Goal: Task Accomplishment & Management: Manage account settings

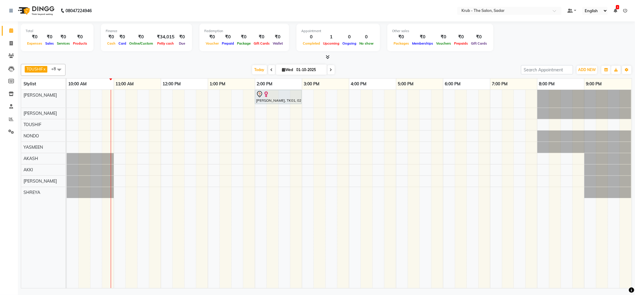
click at [268, 69] on span at bounding box center [271, 69] width 7 height 9
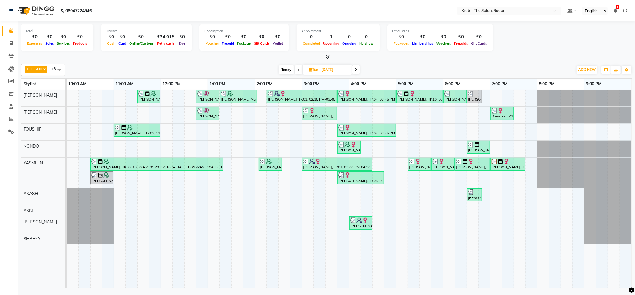
click at [356, 72] on icon at bounding box center [356, 70] width 2 height 4
type input "01-10-2025"
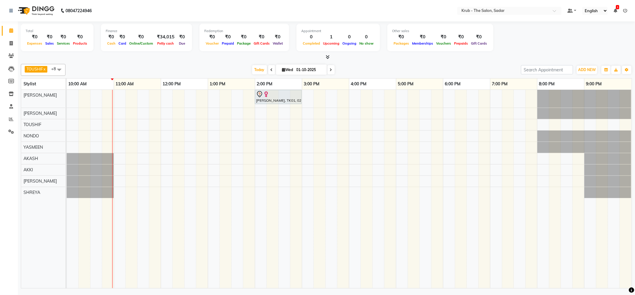
click at [99, 137] on td at bounding box center [96, 189] width 12 height 199
click at [101, 136] on td at bounding box center [96, 189] width 12 height 199
click at [117, 137] on div "[PERSON_NAME], TK01, 02:00 PM-03:00 PM, GLOBAL HAIR COLOR INOA" at bounding box center [349, 189] width 565 height 199
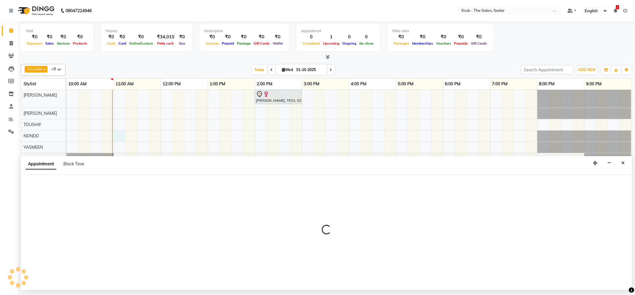
select select "24986"
select select "tentative"
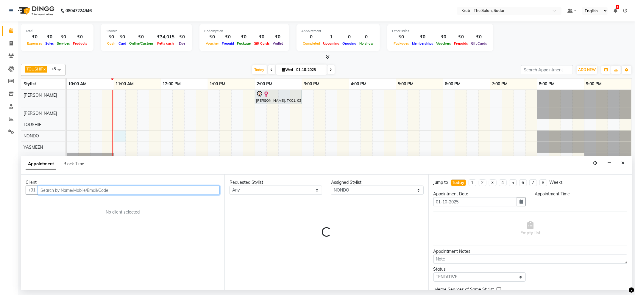
select select "660"
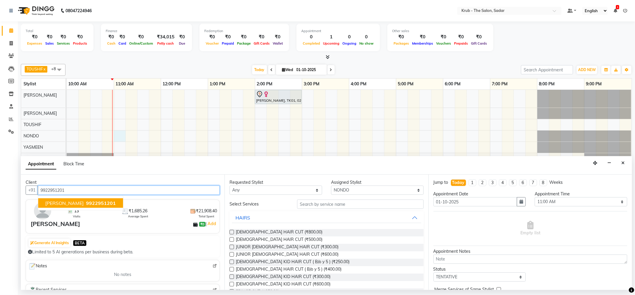
click at [86, 205] on span "9922951201" at bounding box center [101, 203] width 30 height 6
type input "9922951201"
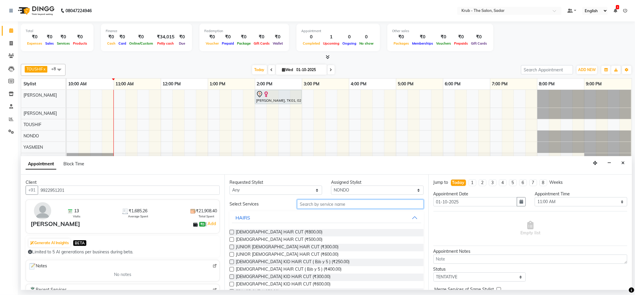
click at [300, 208] on input "text" at bounding box center [360, 204] width 126 height 9
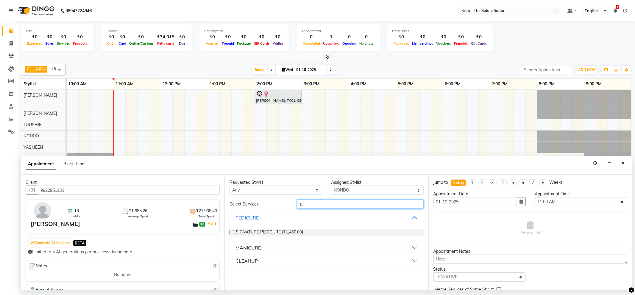
type input "tuo"
drag, startPoint x: 315, startPoint y: 207, endPoint x: 286, endPoint y: 212, distance: 29.3
click at [286, 212] on div "Select Services tuo No Services" at bounding box center [327, 215] width 194 height 30
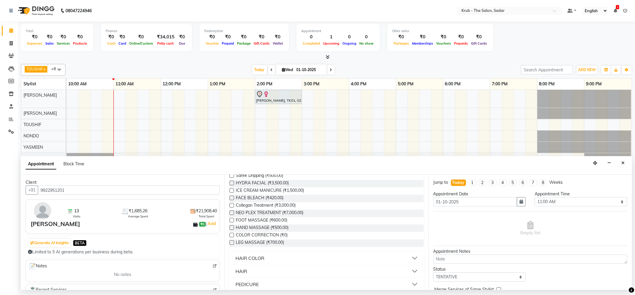
scroll to position [317, 0]
click at [246, 260] on div "HAIR COLOR" at bounding box center [250, 258] width 29 height 7
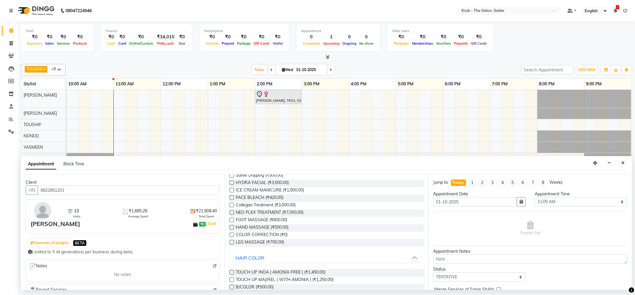
click at [230, 273] on label at bounding box center [232, 272] width 4 height 4
click at [230, 273] on input "checkbox" at bounding box center [232, 273] width 4 height 4
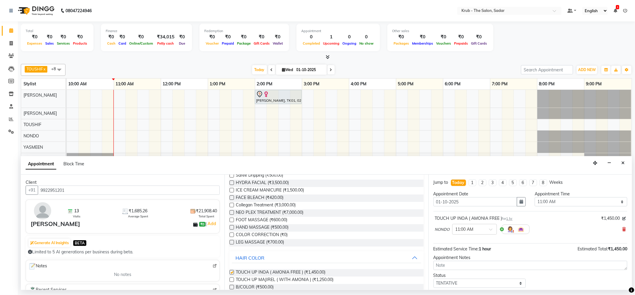
checkbox input "false"
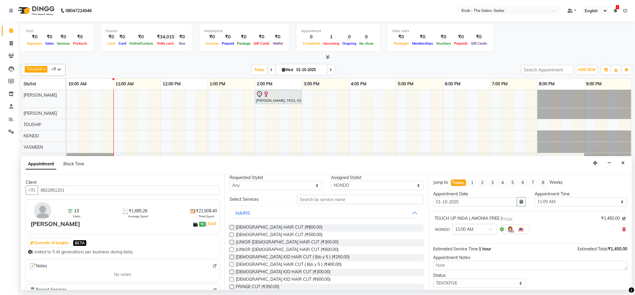
scroll to position [0, 0]
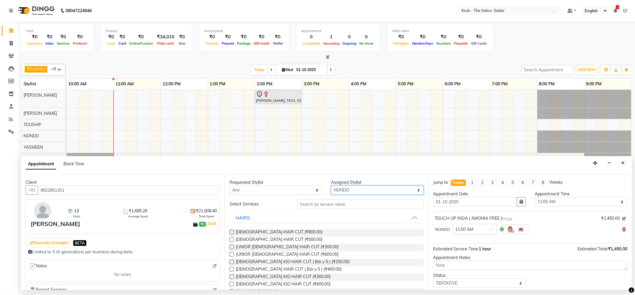
click at [412, 192] on select "Select AKASH AKKI AMIT Andreas GURVEER KUNAL NONDO RAJESH SHREYA TOUSHIF YASMEEN" at bounding box center [377, 190] width 93 height 9
select select "24987"
click at [331, 186] on select "Select AKASH AKKI AMIT Andreas GURVEER KUNAL NONDO RAJESH SHREYA TOUSHIF YASMEEN" at bounding box center [377, 190] width 93 height 9
click at [304, 208] on input "text" at bounding box center [360, 204] width 126 height 9
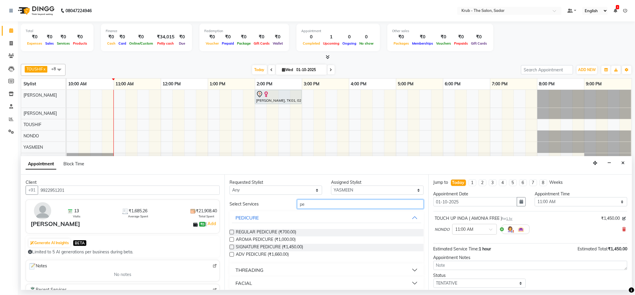
type input "pe"
click at [230, 232] on label at bounding box center [232, 232] width 4 height 4
click at [230, 232] on input "checkbox" at bounding box center [232, 233] width 4 height 4
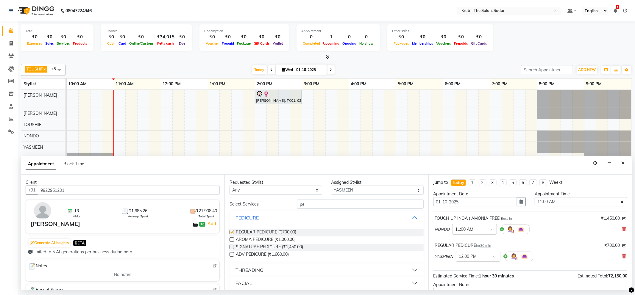
checkbox input "false"
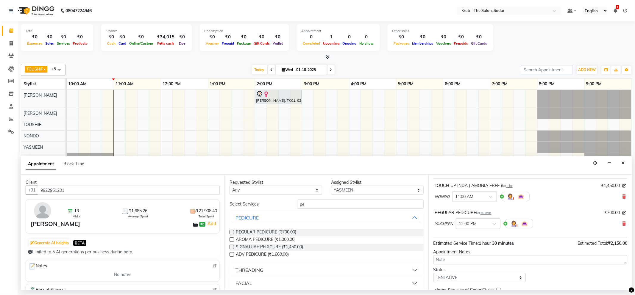
scroll to position [63, 0]
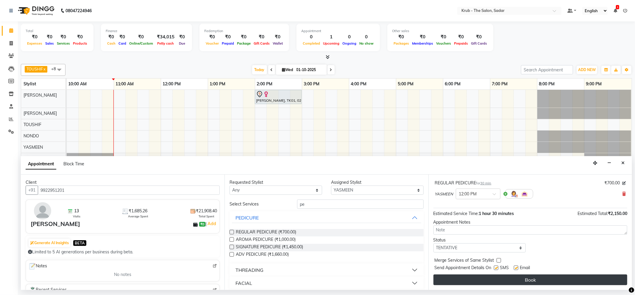
click at [524, 278] on button "Book" at bounding box center [531, 280] width 194 height 11
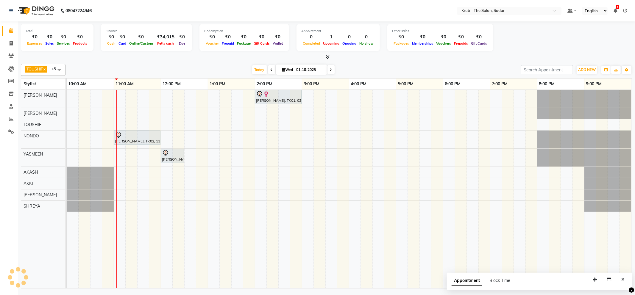
click at [268, 71] on span at bounding box center [271, 69] width 7 height 9
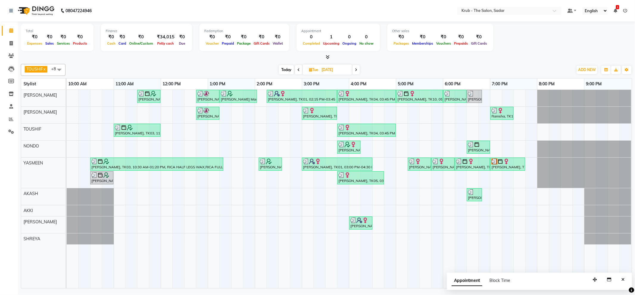
click at [355, 71] on icon at bounding box center [356, 70] width 2 height 4
click at [355, 71] on div "Today Tue 30-09-2025" at bounding box center [319, 70] width 502 height 9
type input "01-10-2025"
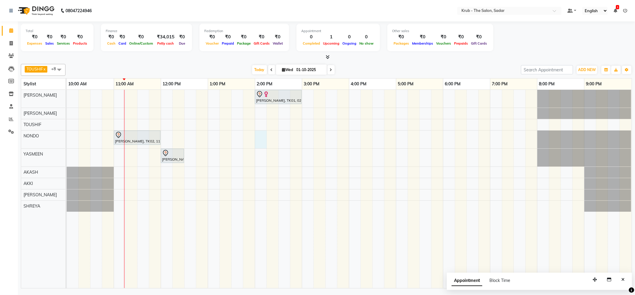
click at [256, 133] on div "Atmika Thakkar, TK01, 02:00 PM-03:00 PM, GLOBAL HAIR COLOR INOA Bhatia Mam, TK0…" at bounding box center [349, 189] width 565 height 199
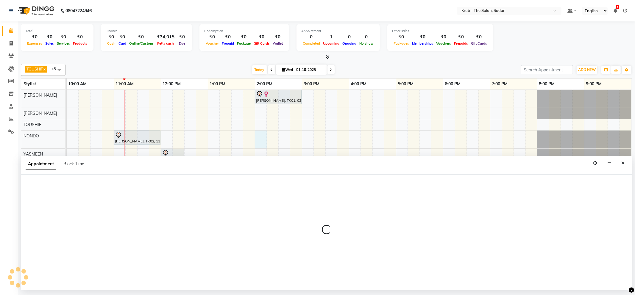
select select "24986"
select select "840"
select select "tentative"
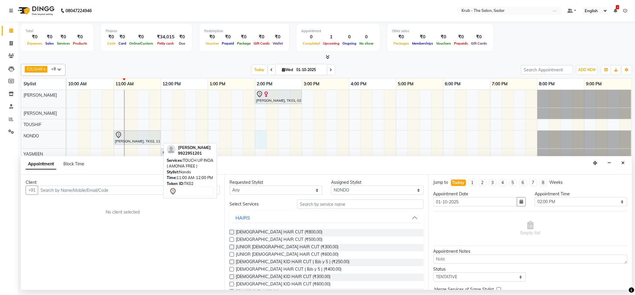
click at [133, 142] on div "Bhatia Mam, TK02, 11:00 AM-12:00 PM, TOUCH UP INOA ( AMONIA FREE )" at bounding box center [137, 138] width 46 height 13
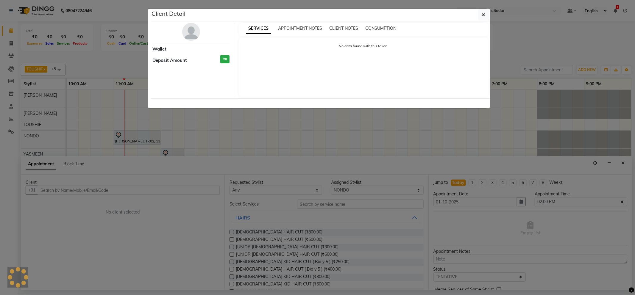
select select "7"
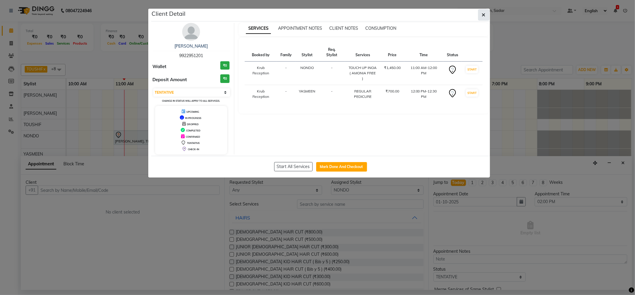
click at [481, 15] on button "button" at bounding box center [483, 14] width 11 height 11
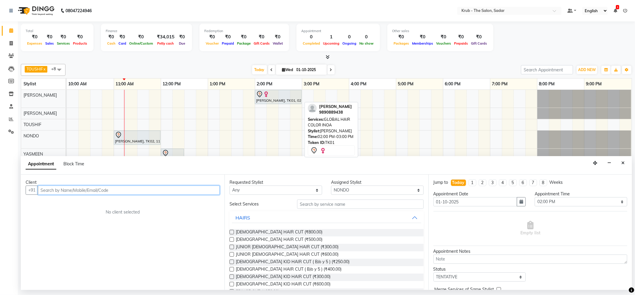
click at [277, 100] on div "Atmika Thakkar, TK01, 02:00 PM-03:00 PM, GLOBAL HAIR COLOR INOA" at bounding box center [278, 97] width 46 height 13
select select "7"
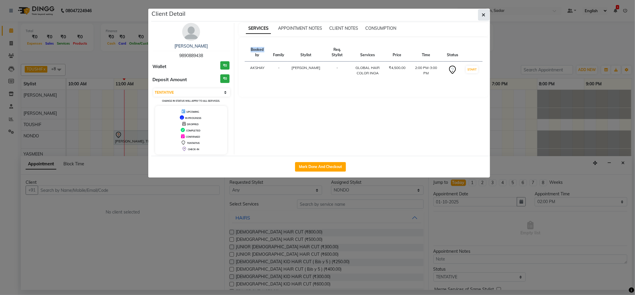
click at [480, 12] on button "button" at bounding box center [483, 14] width 11 height 11
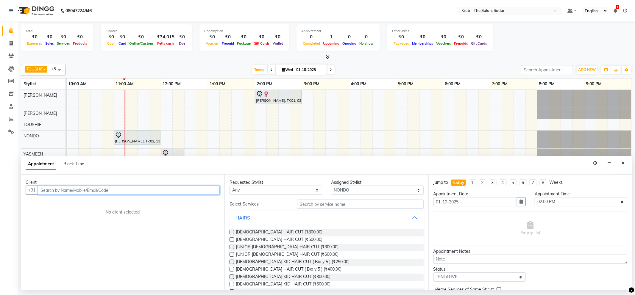
click at [480, 12] on div "Client Detail Atmika Thakkar 9890889438 Wallet ₹0 Deposit Amount ₹0 Select IN S…" at bounding box center [320, 63] width 339 height 169
drag, startPoint x: 621, startPoint y: 158, endPoint x: 627, endPoint y: 170, distance: 13.3
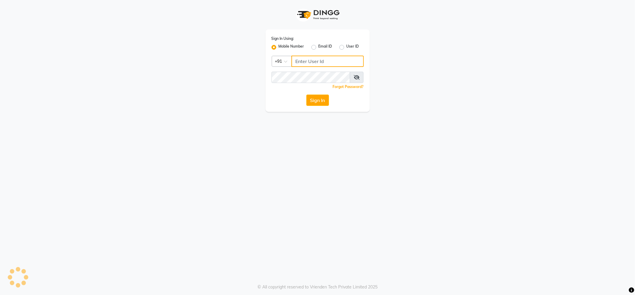
type input "8600687890"
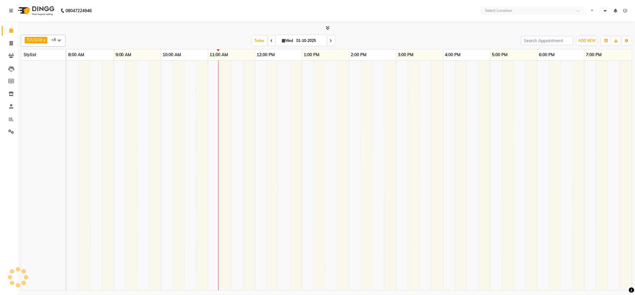
select select "en"
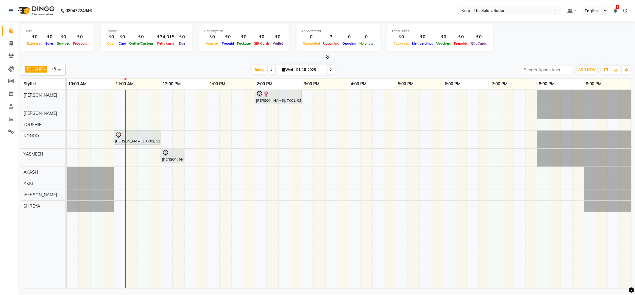
click at [271, 70] on icon at bounding box center [272, 70] width 2 height 4
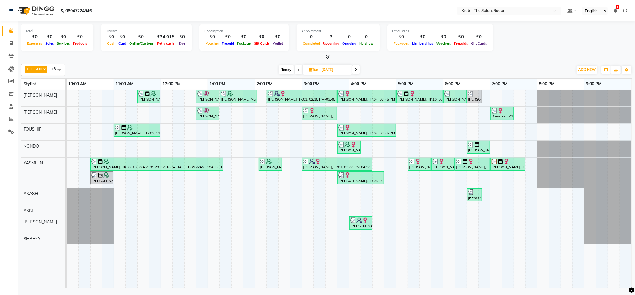
click at [300, 71] on span at bounding box center [298, 69] width 7 height 9
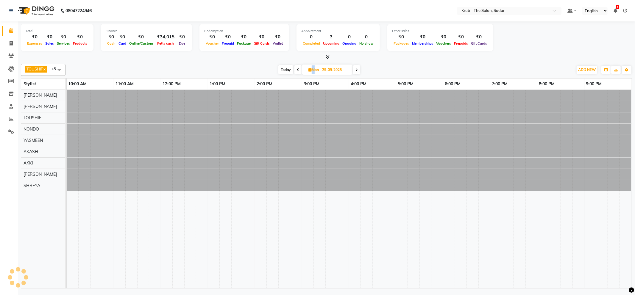
click at [300, 71] on span at bounding box center [297, 69] width 7 height 9
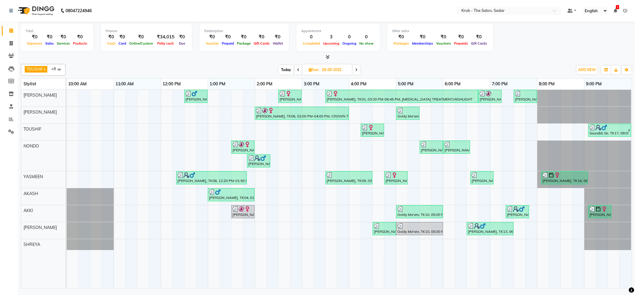
click at [355, 67] on span at bounding box center [356, 69] width 7 height 9
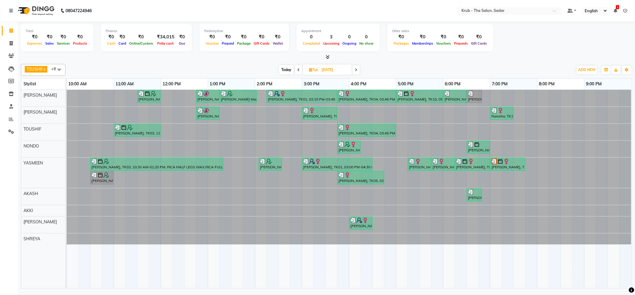
click at [296, 73] on span at bounding box center [298, 69] width 7 height 9
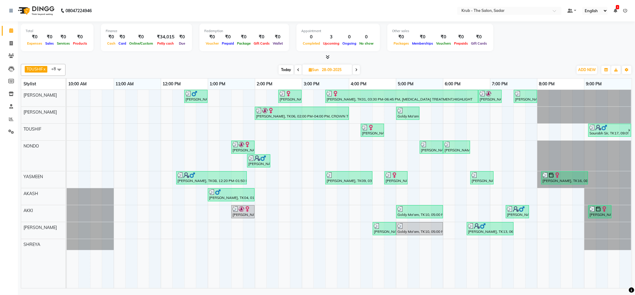
click at [59, 67] on span at bounding box center [59, 69] width 12 height 11
click at [357, 66] on span at bounding box center [356, 69] width 7 height 9
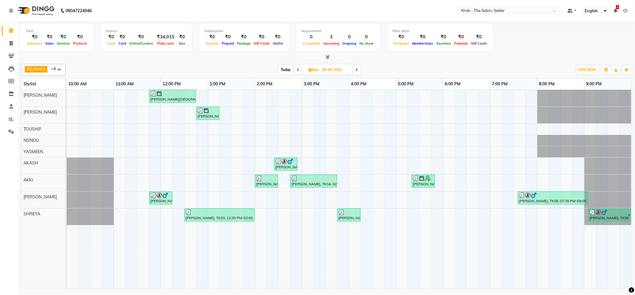
click at [357, 66] on span at bounding box center [356, 69] width 7 height 9
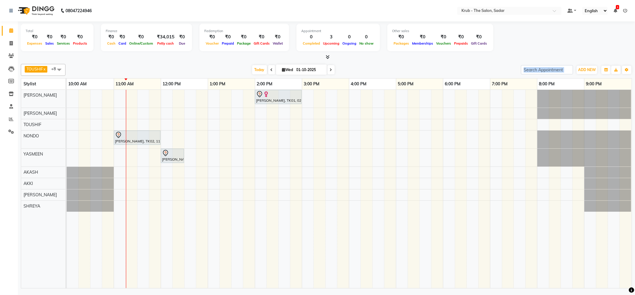
click at [328, 68] on span at bounding box center [331, 69] width 7 height 9
type input "02-10-2025"
click at [325, 68] on input "02-10-2025" at bounding box center [310, 70] width 30 height 9
select select "10"
select select "2025"
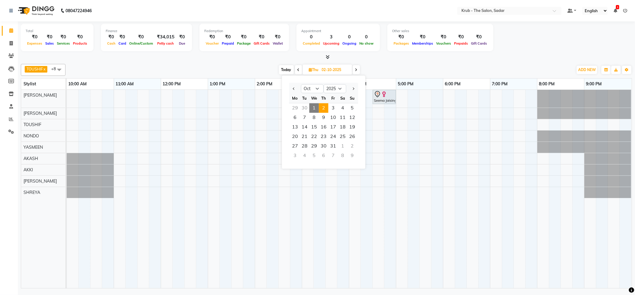
click at [297, 66] on span at bounding box center [298, 69] width 7 height 9
type input "01-10-2025"
click at [320, 66] on input "01-10-2025" at bounding box center [335, 70] width 30 height 9
select select "10"
select select "2025"
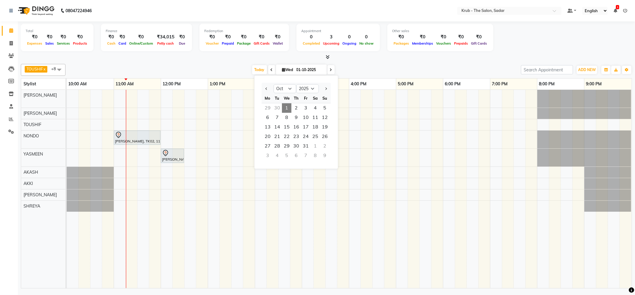
click at [398, 63] on div "TOUSHIF x NONDO x YASMEEN x AKASH x AMIT x GURVEER x RAJESH x SHREYA x AKKI x +…" at bounding box center [326, 175] width 611 height 227
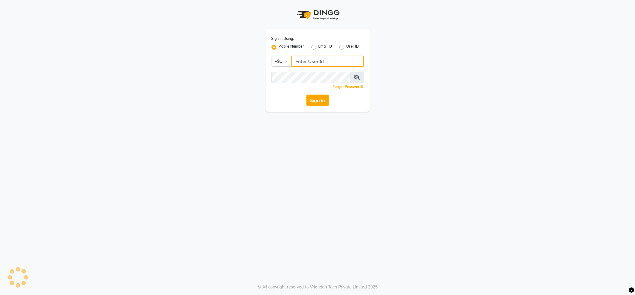
type input "8600687890"
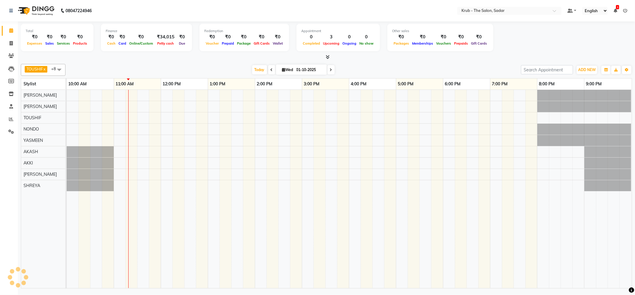
select select "en"
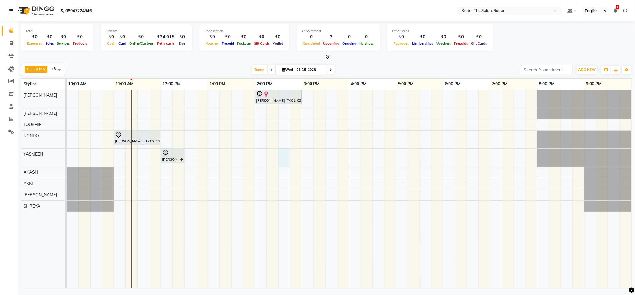
click at [286, 162] on div "Atmika Thakkar, TK01, 02:00 PM-03:00 PM, GLOBAL HAIR COLOR INOA Bhatia Mam, TK0…" at bounding box center [349, 189] width 565 height 199
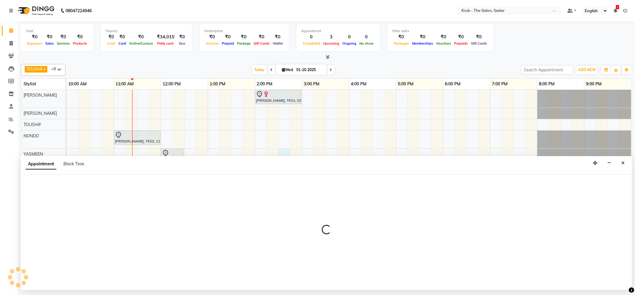
select select "24987"
select select "870"
select select "tentative"
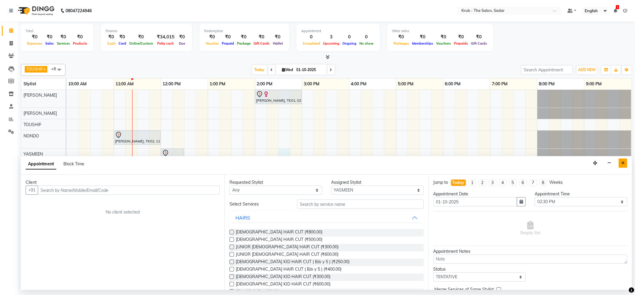
click at [622, 162] on icon "Close" at bounding box center [622, 163] width 3 height 4
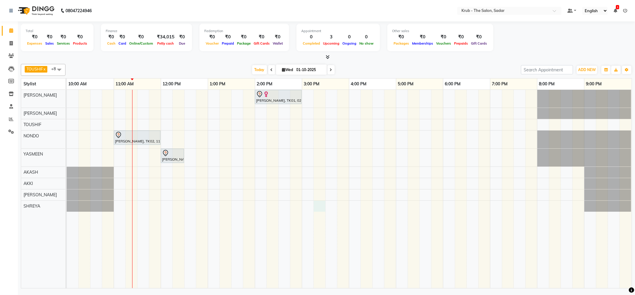
click at [318, 207] on div "Atmika Thakkar, TK01, 02:00 PM-03:00 PM, GLOBAL HAIR COLOR INOA Bhatia Mam, TK0…" at bounding box center [349, 189] width 565 height 199
select select "80307"
select select "915"
select select "tentative"
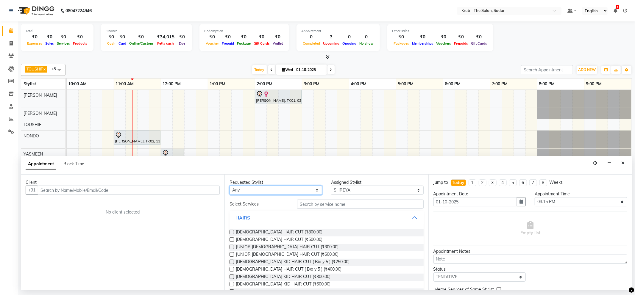
click at [312, 192] on select "Any AKASH AKKI AMIT Andreas GURVEER KUNAL NONDO RAJESH SHREYA TOUSHIF YASMEEN" at bounding box center [276, 190] width 93 height 9
click at [311, 189] on select "Any AKASH AKKI AMIT Andreas GURVEER KUNAL NONDO RAJESH SHREYA TOUSHIF YASMEEN" at bounding box center [276, 190] width 93 height 9
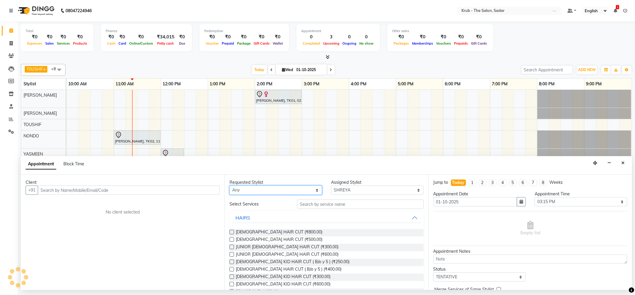
click at [311, 189] on select "Any AKASH AKKI AMIT Andreas GURVEER KUNAL NONDO RAJESH SHREYA TOUSHIF YASMEEN" at bounding box center [276, 190] width 93 height 9
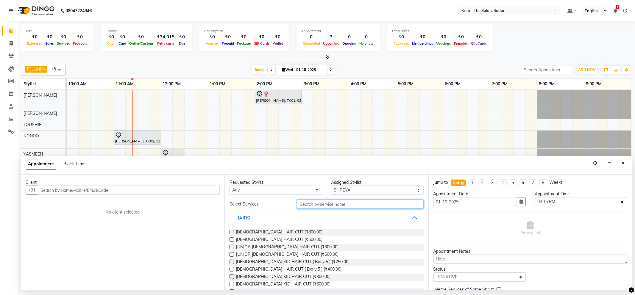
click at [376, 205] on input "text" at bounding box center [360, 204] width 126 height 9
click at [353, 209] on input "text" at bounding box center [360, 204] width 126 height 9
click at [620, 157] on div "Appointment Block Time" at bounding box center [326, 165] width 611 height 18
click at [627, 164] on button "Close" at bounding box center [623, 163] width 9 height 9
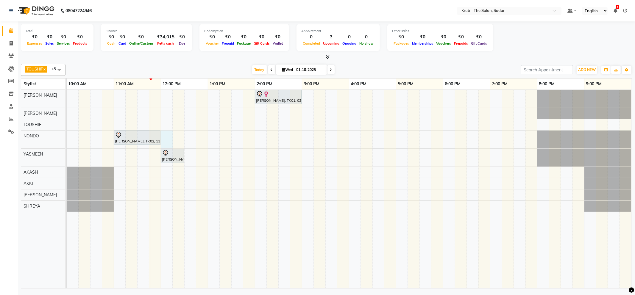
click at [167, 137] on div "Atmika Thakkar, TK01, 02:00 PM-03:00 PM, GLOBAL HAIR COLOR INOA Bhatia Mam, TK0…" at bounding box center [349, 189] width 565 height 199
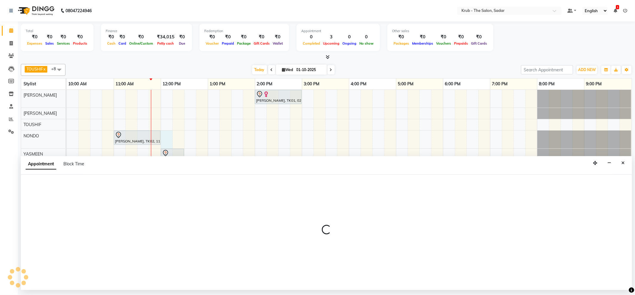
select select "24986"
select select "tentative"
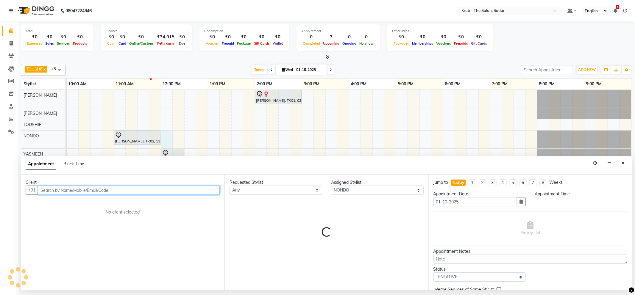
select select "720"
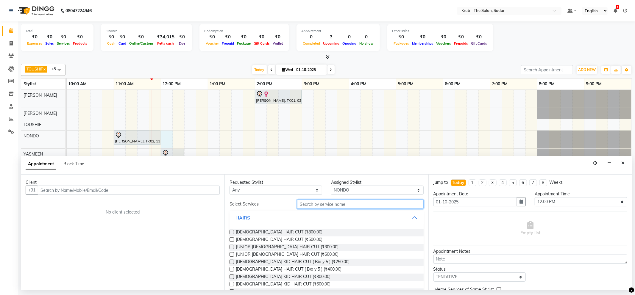
drag, startPoint x: 325, startPoint y: 208, endPoint x: 327, endPoint y: 204, distance: 4.1
click at [326, 207] on input "text" at bounding box center [360, 204] width 126 height 9
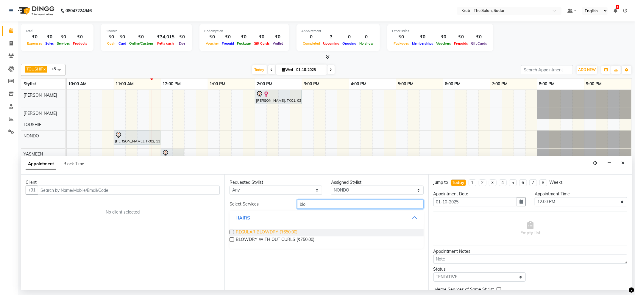
type input "blo"
click at [291, 233] on span "REGULAR BLOWDRY (₹650.00)" at bounding box center [267, 232] width 62 height 7
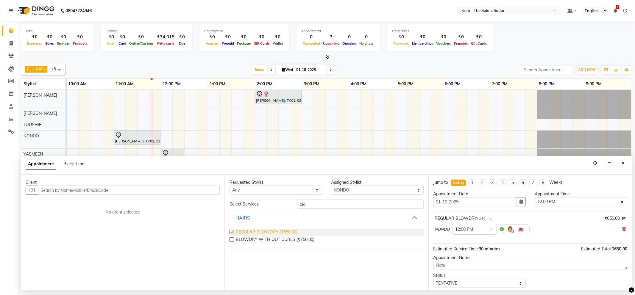
checkbox input "false"
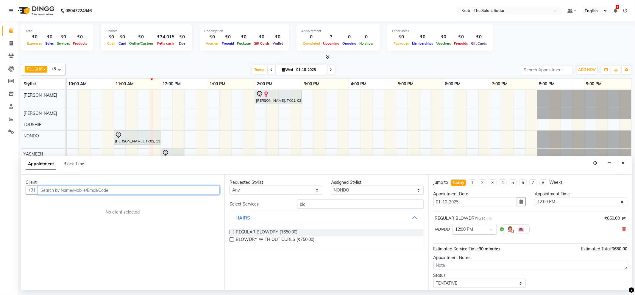
click at [102, 194] on input "text" at bounding box center [129, 190] width 182 height 9
click at [44, 193] on input "text" at bounding box center [129, 190] width 182 height 9
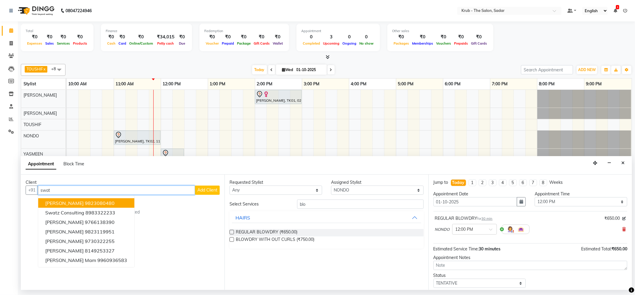
click at [61, 204] on span "Swati Parakh" at bounding box center [64, 203] width 38 height 6
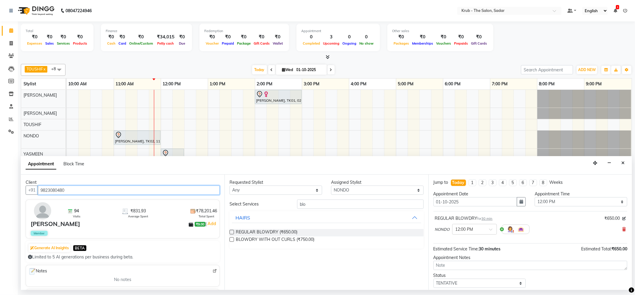
type input "9823080480"
click at [231, 232] on label at bounding box center [232, 232] width 4 height 4
click at [231, 232] on input "checkbox" at bounding box center [232, 233] width 4 height 4
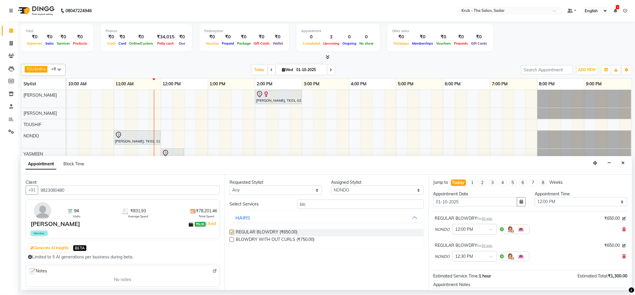
checkbox input "false"
drag, startPoint x: 307, startPoint y: 206, endPoint x: 296, endPoint y: 209, distance: 11.9
click at [296, 209] on div "blo" at bounding box center [360, 204] width 135 height 9
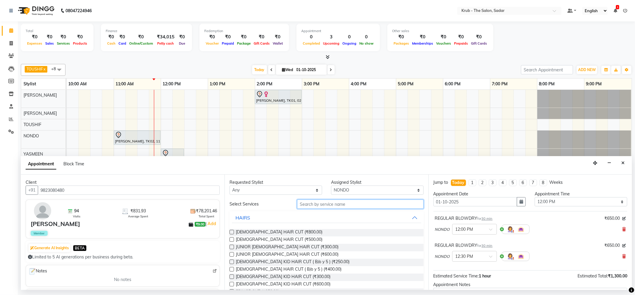
click at [303, 205] on input "text" at bounding box center [360, 204] width 126 height 9
click at [412, 191] on select "Select AKASH AKKI AMIT Andreas GURVEER KUNAL NONDO RAJESH SHREYA TOUSHIF YASMEEN" at bounding box center [377, 190] width 93 height 9
select select "24987"
click at [331, 186] on select "Select AKASH AKKI AMIT Andreas GURVEER KUNAL NONDO RAJESH SHREYA TOUSHIF YASMEEN" at bounding box center [377, 190] width 93 height 9
click at [299, 202] on input "text" at bounding box center [360, 204] width 126 height 9
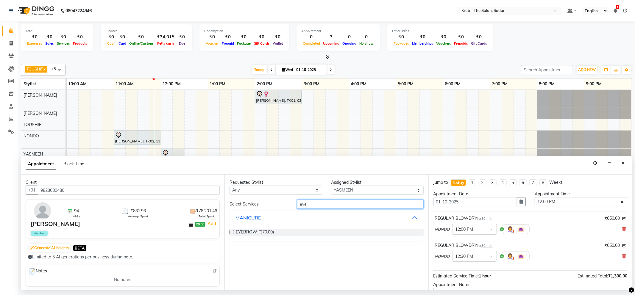
type input "eye"
click at [233, 233] on label at bounding box center [232, 232] width 4 height 4
click at [233, 233] on input "checkbox" at bounding box center [232, 233] width 4 height 4
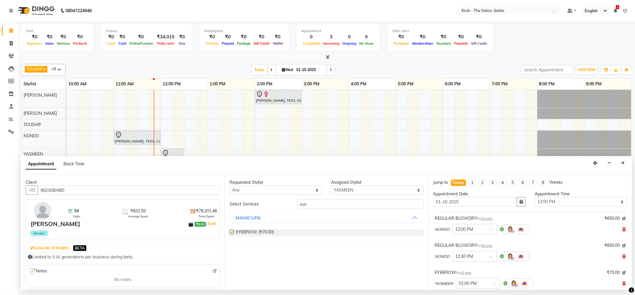
checkbox input "false"
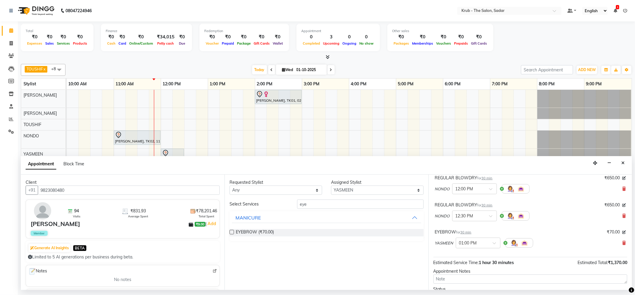
scroll to position [91, 0]
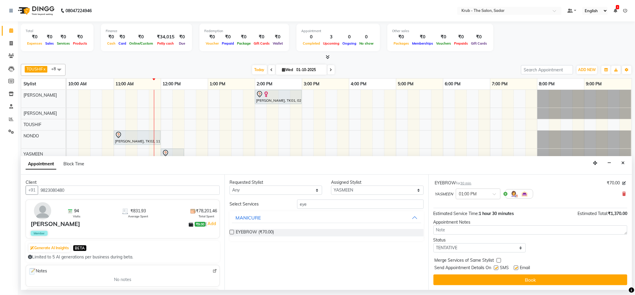
click at [496, 282] on button "Book" at bounding box center [531, 280] width 194 height 11
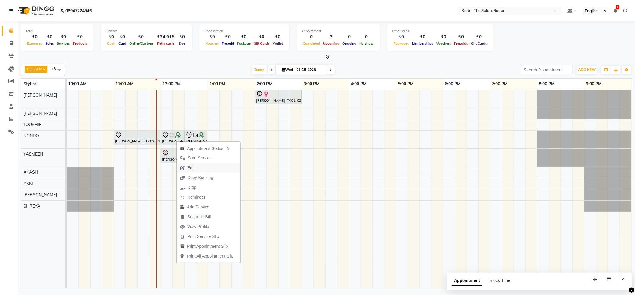
click at [197, 169] on span "Edit" at bounding box center [187, 168] width 21 height 10
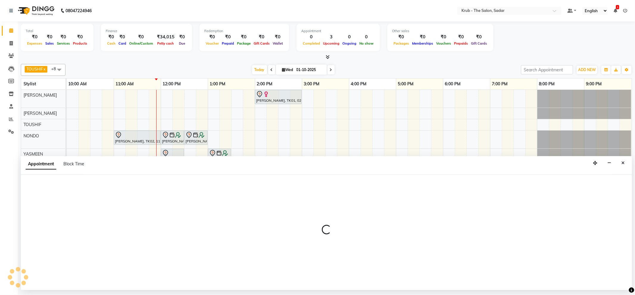
select select "tentative"
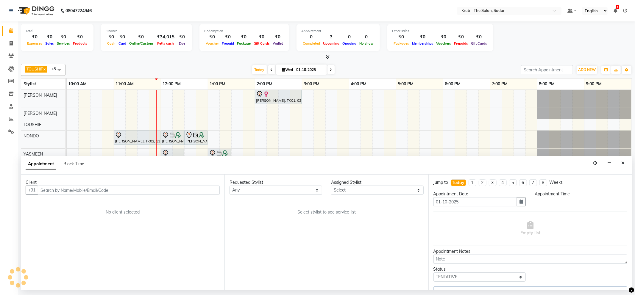
select select "24987"
select select "720"
select select "1917"
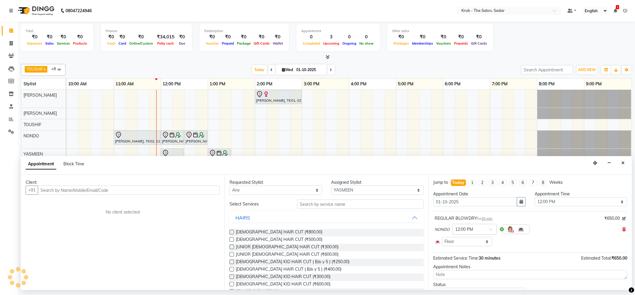
select select "1917"
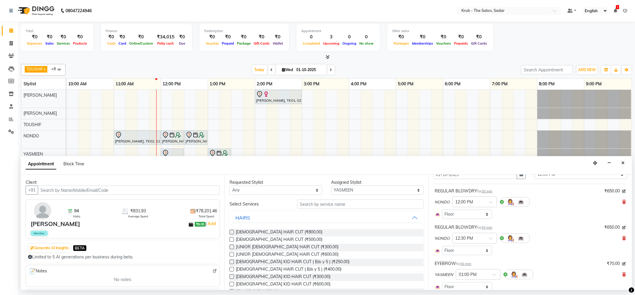
scroll to position [40, 0]
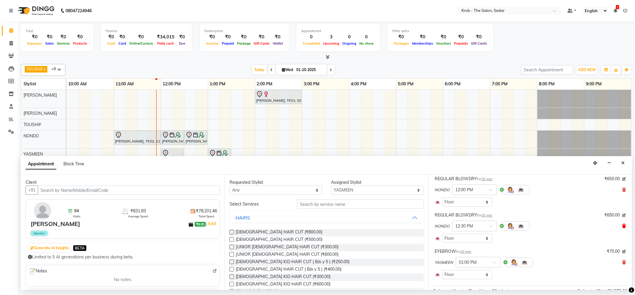
click at [622, 227] on icon at bounding box center [624, 226] width 4 height 4
click at [618, 255] on div "YASMEEN × 01:00 PM" at bounding box center [530, 262] width 191 height 15
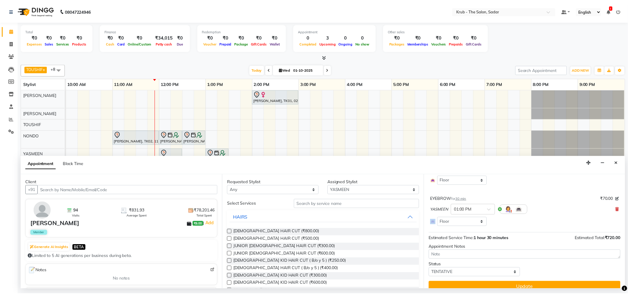
scroll to position [70, 0]
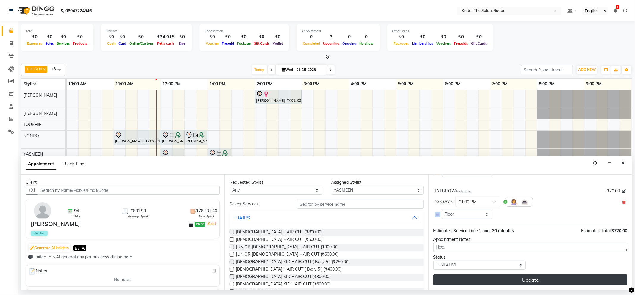
click at [551, 280] on button "Update" at bounding box center [531, 280] width 194 height 11
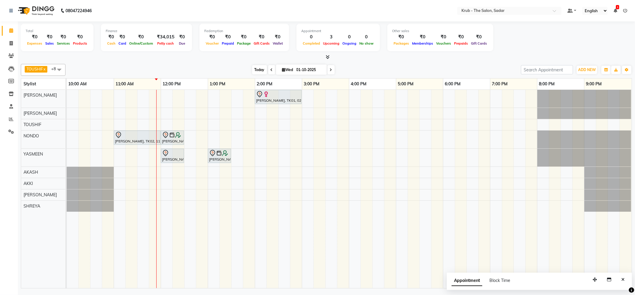
click at [257, 68] on span "Today" at bounding box center [259, 69] width 15 height 9
click at [313, 84] on link "3:00 PM" at bounding box center [311, 84] width 19 height 9
click at [325, 83] on div "3:00 PM" at bounding box center [325, 84] width 47 height 11
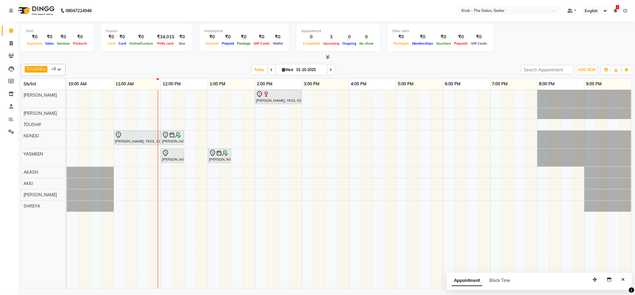
click at [308, 83] on link "3:00 PM" at bounding box center [311, 84] width 19 height 9
drag, startPoint x: 274, startPoint y: 84, endPoint x: 253, endPoint y: 84, distance: 21.4
click at [253, 84] on tr "10:00 AM 11:00 AM 12:00 PM 1:00 PM 2:00 PM 3:00 PM 4:00 PM 5:00 PM 6:00 PM 7:00…" at bounding box center [349, 84] width 565 height 11
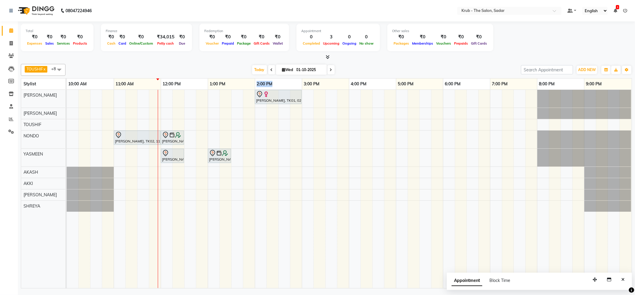
click at [274, 83] on div "2:00 PM" at bounding box center [278, 84] width 47 height 11
drag, startPoint x: 273, startPoint y: 84, endPoint x: 256, endPoint y: 82, distance: 17.1
click at [256, 82] on link "2:00 PM" at bounding box center [264, 84] width 19 height 9
click at [277, 82] on div "2:00 PM" at bounding box center [278, 84] width 47 height 11
click at [403, 86] on link "5:00 PM" at bounding box center [405, 84] width 19 height 9
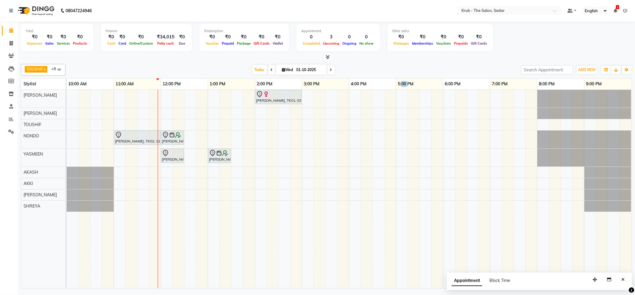
click at [403, 86] on link "5:00 PM" at bounding box center [405, 84] width 19 height 9
click at [452, 85] on link "6:00 PM" at bounding box center [452, 84] width 19 height 9
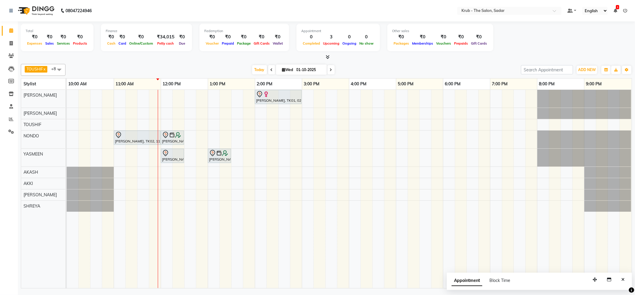
click at [498, 85] on link "7:00 PM" at bounding box center [499, 84] width 19 height 9
click at [357, 83] on link "4:00 PM" at bounding box center [358, 84] width 19 height 9
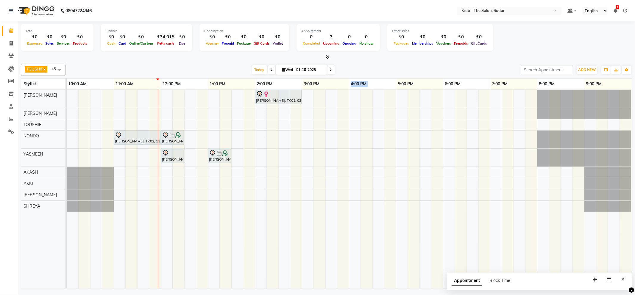
click at [357, 83] on link "4:00 PM" at bounding box center [358, 84] width 19 height 9
click at [264, 84] on link "2:00 PM" at bounding box center [264, 84] width 19 height 9
click at [216, 85] on link "1:00 PM" at bounding box center [217, 84] width 19 height 9
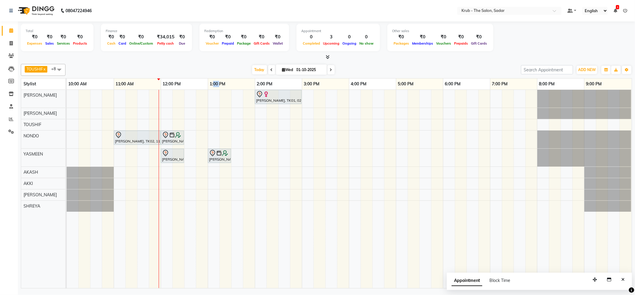
click at [216, 85] on link "1:00 PM" at bounding box center [217, 84] width 19 height 9
click at [403, 85] on link "5:00 PM" at bounding box center [405, 84] width 19 height 9
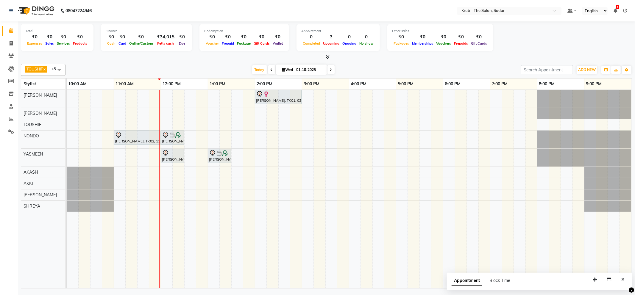
click at [357, 84] on link "4:00 PM" at bounding box center [358, 84] width 19 height 9
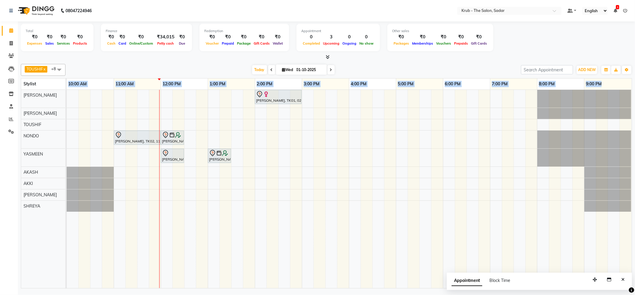
drag, startPoint x: 67, startPoint y: 84, endPoint x: 603, endPoint y: 82, distance: 536.0
click at [603, 82] on tr "10:00 AM 11:00 AM 12:00 PM 1:00 PM 2:00 PM 3:00 PM 4:00 PM 5:00 PM 6:00 PM 7:00…" at bounding box center [349, 84] width 565 height 11
click at [561, 82] on div "8:00 PM" at bounding box center [560, 84] width 47 height 11
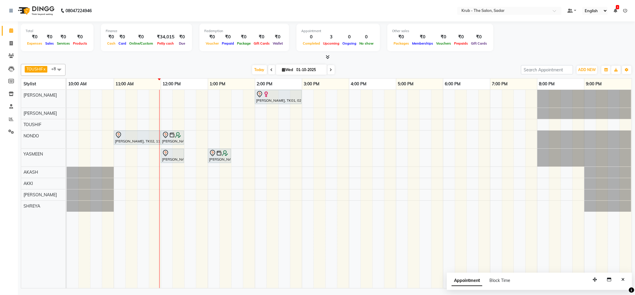
click at [355, 86] on link "4:00 PM" at bounding box center [358, 84] width 19 height 9
click at [401, 86] on link "5:00 PM" at bounding box center [405, 84] width 19 height 9
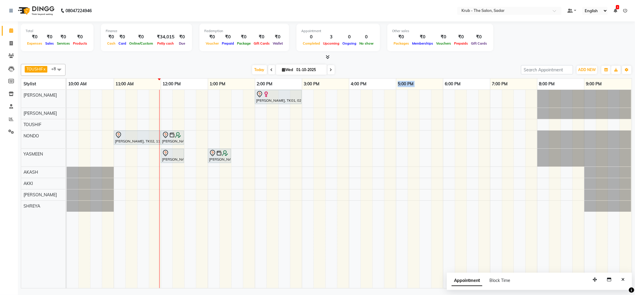
click at [401, 86] on link "5:00 PM" at bounding box center [405, 84] width 19 height 9
click at [310, 82] on link "3:00 PM" at bounding box center [311, 84] width 19 height 9
click at [356, 84] on link "4:00 PM" at bounding box center [358, 84] width 19 height 9
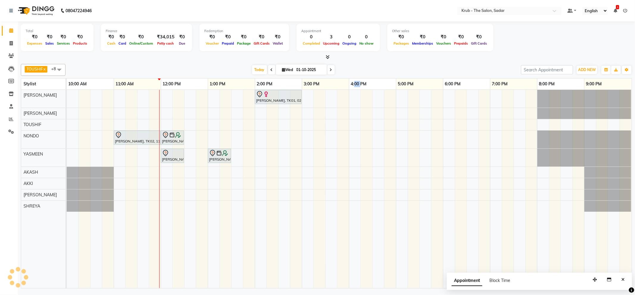
click at [356, 84] on link "4:00 PM" at bounding box center [358, 84] width 19 height 9
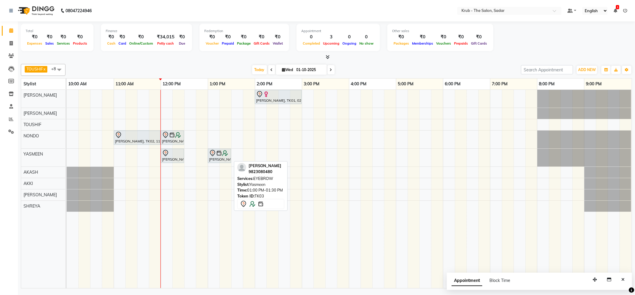
click at [214, 160] on div "Swati Parakh, TK03, 01:00 PM-01:30 PM, EYEBROW" at bounding box center [219, 156] width 22 height 13
select select "7"
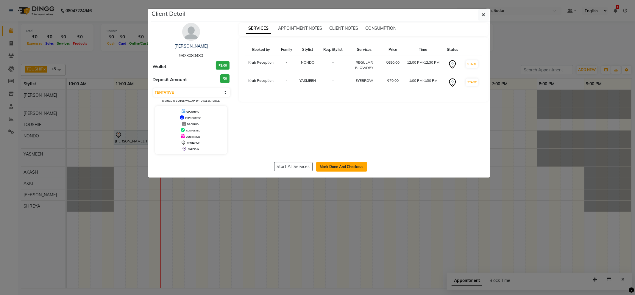
click at [345, 166] on button "Mark Done And Checkout" at bounding box center [341, 167] width 51 height 10
select select "service"
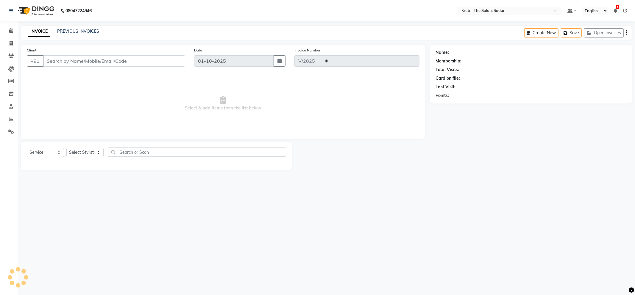
select select "4449"
type input "2507"
type input "9823080480"
select select "24987"
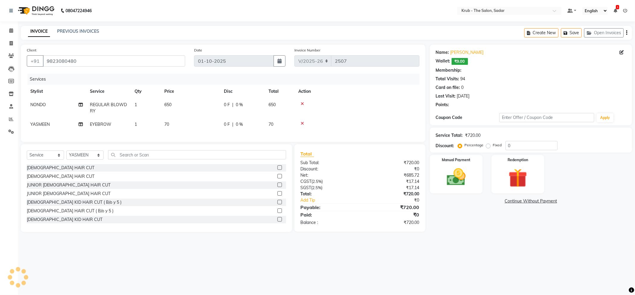
select select "1: Object"
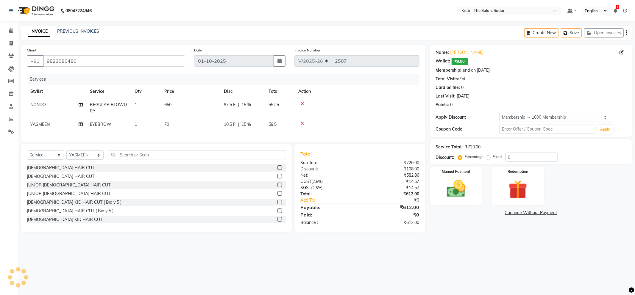
type input "15"
click at [247, 123] on span "15 %" at bounding box center [246, 124] width 10 height 6
select select "24987"
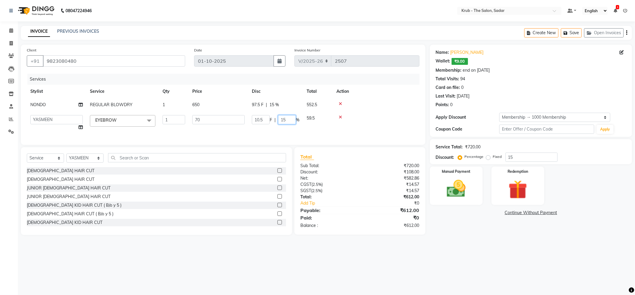
drag, startPoint x: 289, startPoint y: 122, endPoint x: 275, endPoint y: 121, distance: 13.4
click at [275, 121] on div "10.5 F | 15 %" at bounding box center [276, 119] width 48 height 9
click at [404, 105] on div at bounding box center [376, 104] width 80 height 4
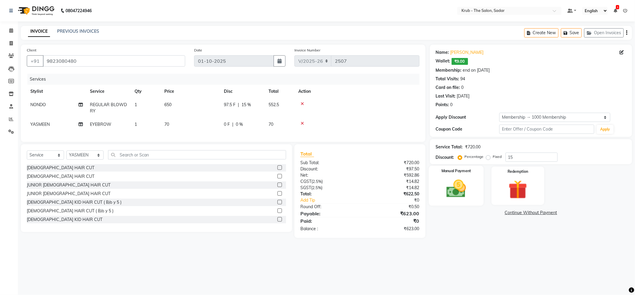
click at [465, 194] on img at bounding box center [456, 189] width 32 height 23
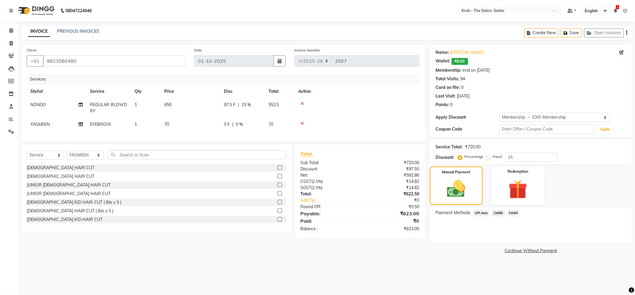
click at [513, 214] on span "CASH" at bounding box center [513, 213] width 13 height 7
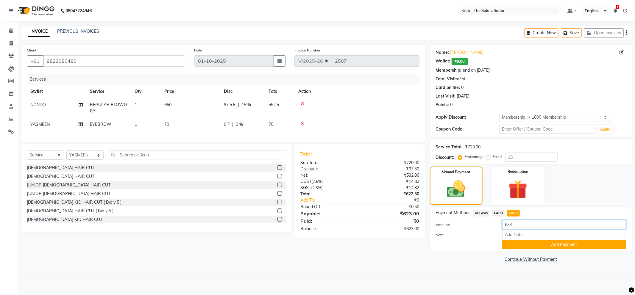
drag, startPoint x: 524, startPoint y: 226, endPoint x: 500, endPoint y: 226, distance: 24.1
click at [500, 226] on div "623" at bounding box center [564, 224] width 133 height 9
type input "700"
click at [548, 244] on button "Add Payment" at bounding box center [564, 244] width 124 height 9
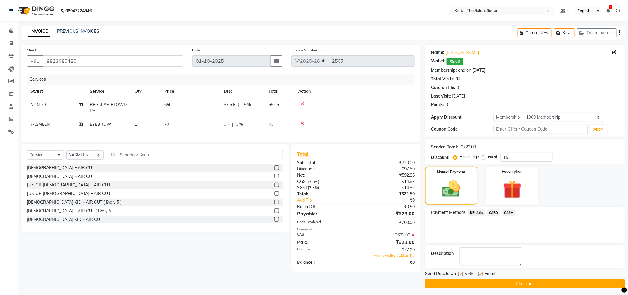
scroll to position [3, 0]
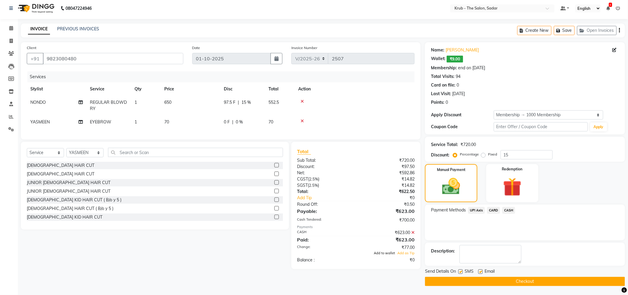
click at [389, 255] on span "Add to wallet" at bounding box center [384, 253] width 21 height 4
click at [473, 283] on button "Checkout" at bounding box center [525, 281] width 200 height 9
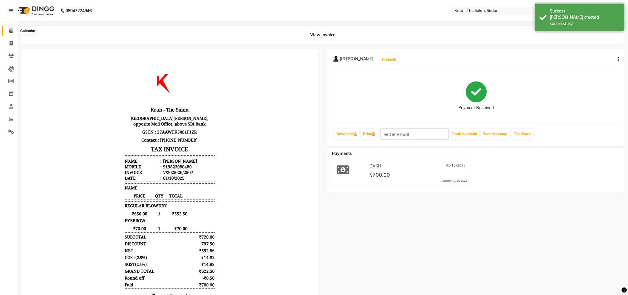
click at [10, 30] on icon at bounding box center [11, 30] width 4 height 4
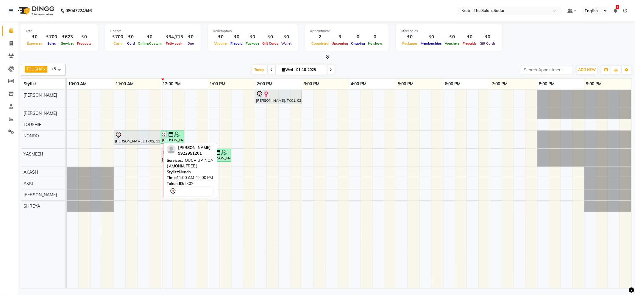
click at [124, 138] on div at bounding box center [137, 135] width 44 height 7
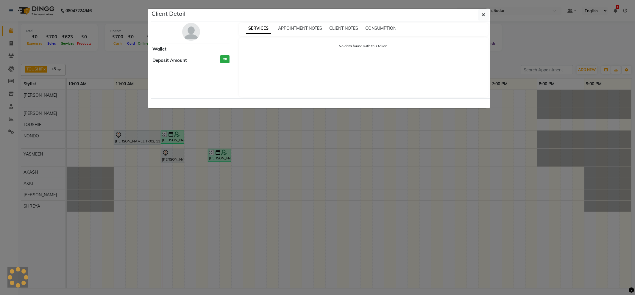
select select "7"
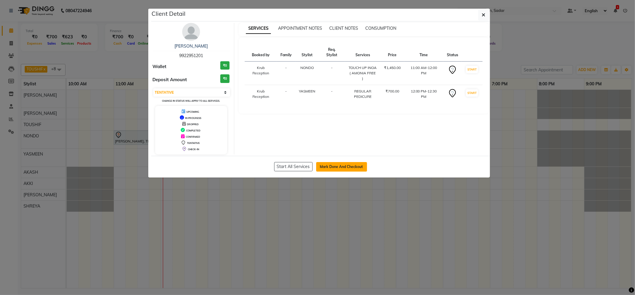
click at [357, 166] on button "Mark Done And Checkout" at bounding box center [341, 167] width 51 height 10
select select "4449"
select select "service"
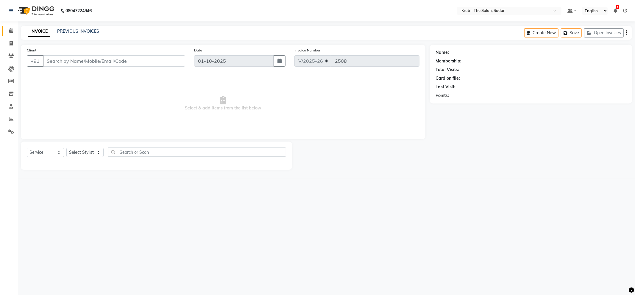
type input "9922951201"
select select "24987"
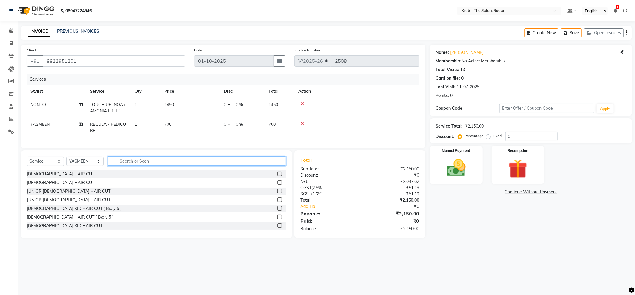
click at [117, 166] on input "text" at bounding box center [197, 161] width 178 height 9
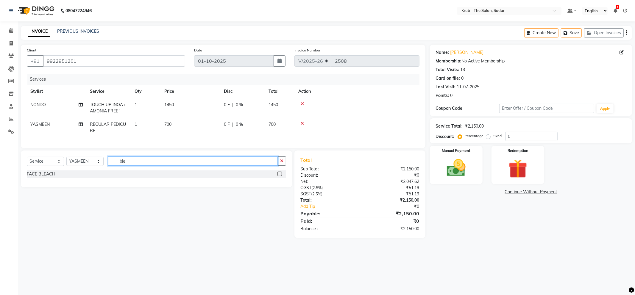
type input "ble"
click at [279, 176] on label at bounding box center [280, 174] width 4 height 4
click at [279, 176] on input "checkbox" at bounding box center [280, 174] width 4 height 4
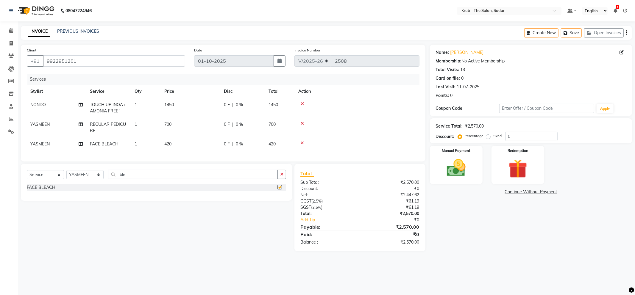
checkbox input "false"
click at [464, 175] on img at bounding box center [456, 168] width 32 height 23
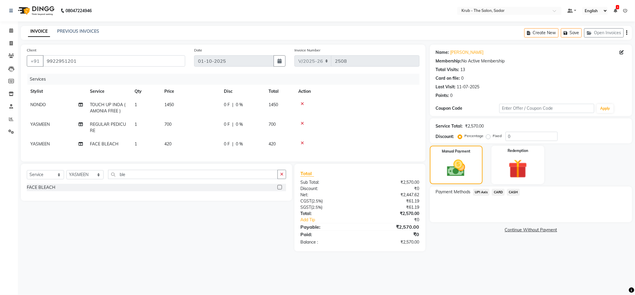
click at [512, 191] on span "CASH" at bounding box center [513, 192] width 13 height 7
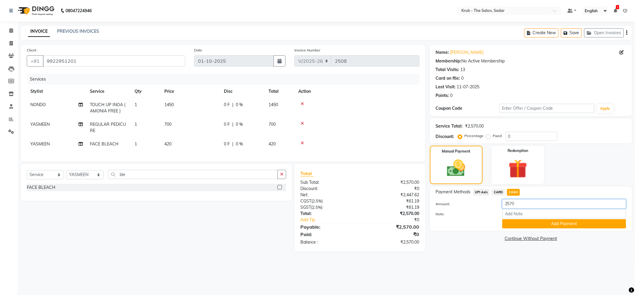
drag, startPoint x: 523, startPoint y: 204, endPoint x: 497, endPoint y: 204, distance: 26.2
click at [497, 204] on div "Amount: 2570" at bounding box center [530, 205] width 199 height 10
type input "3000"
click at [538, 226] on button "Add Payment" at bounding box center [564, 223] width 124 height 9
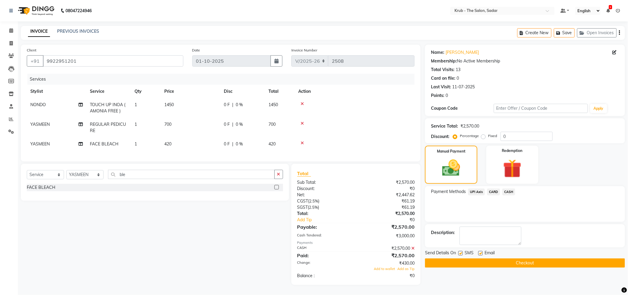
scroll to position [5, 0]
click at [389, 271] on span "Add to wallet" at bounding box center [384, 269] width 21 height 4
click at [473, 264] on button "Checkout" at bounding box center [525, 263] width 200 height 9
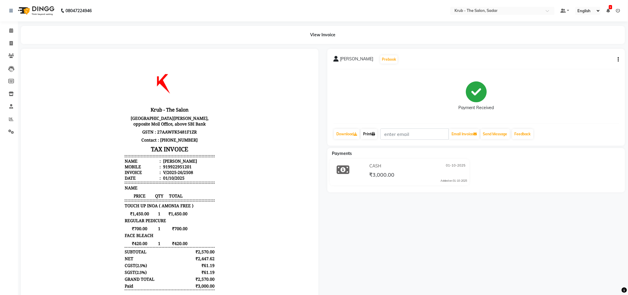
click at [371, 135] on link "Print" at bounding box center [369, 134] width 17 height 10
click at [12, 30] on icon at bounding box center [11, 30] width 4 height 4
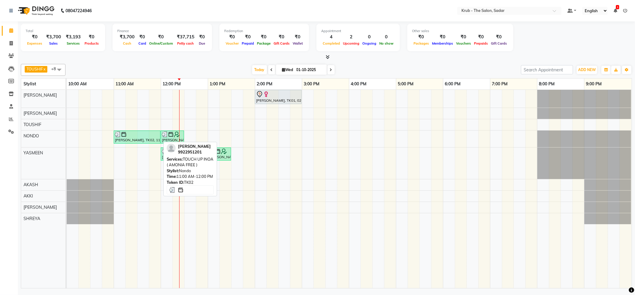
click at [137, 138] on div at bounding box center [137, 135] width 44 height 6
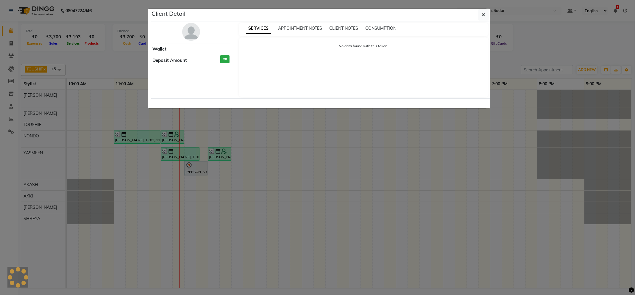
select select "3"
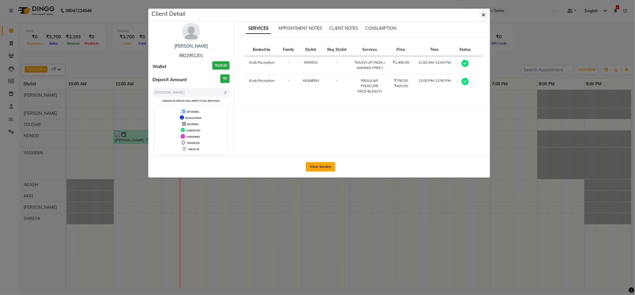
click at [323, 165] on button "View Invoice" at bounding box center [320, 167] width 29 height 10
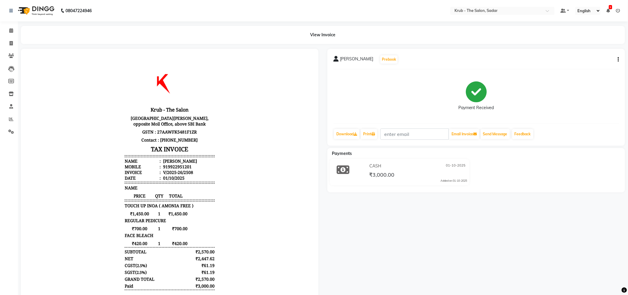
click at [618, 57] on button "button" at bounding box center [618, 60] width 4 height 6
click at [550, 102] on div "Payment Received" at bounding box center [477, 96] width 286 height 45
click at [11, 32] on icon at bounding box center [11, 30] width 4 height 4
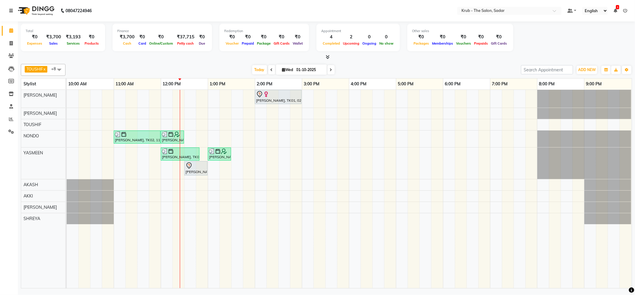
click at [10, 10] on icon at bounding box center [11, 11] width 4 height 4
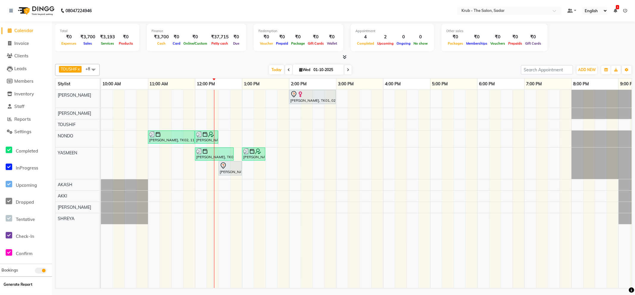
click at [17, 284] on button "Generate Report" at bounding box center [18, 285] width 32 height 8
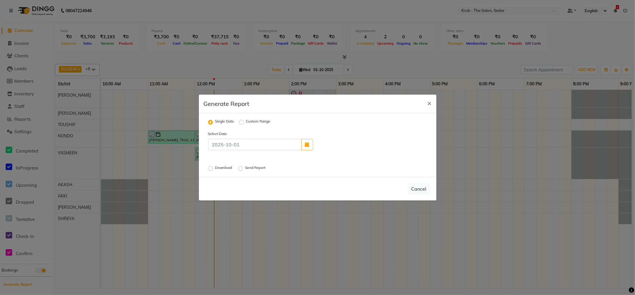
click at [246, 121] on label "Custom Range" at bounding box center [258, 122] width 24 height 7
click at [241, 121] on input "Custom Range" at bounding box center [242, 122] width 4 height 4
radio input "true"
select select "10"
select select "2025"
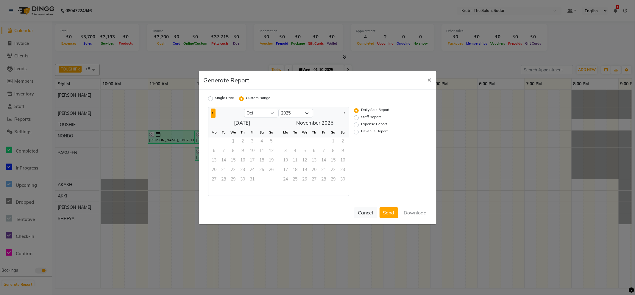
click at [214, 113] on span "Previous month" at bounding box center [213, 113] width 2 height 2
select select "9"
click at [214, 140] on span "1" at bounding box center [215, 143] width 10 height 10
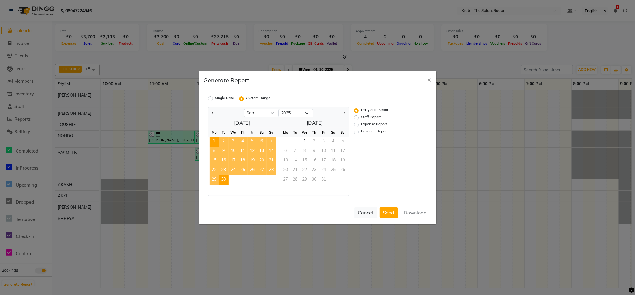
click at [225, 180] on span "30" at bounding box center [224, 181] width 10 height 10
click at [364, 117] on label "Staff Report" at bounding box center [371, 117] width 20 height 7
click at [359, 117] on input "Staff Report" at bounding box center [357, 118] width 4 height 4
radio input "true"
click at [414, 215] on button "Download" at bounding box center [415, 213] width 30 height 11
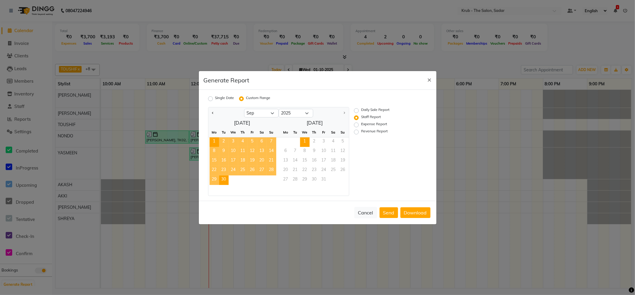
click at [304, 142] on span "1" at bounding box center [305, 143] width 10 height 10
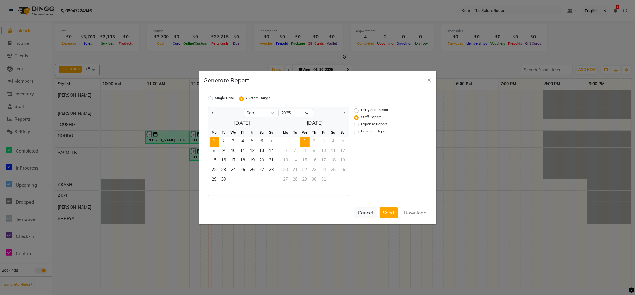
click at [212, 139] on span "1" at bounding box center [215, 143] width 10 height 10
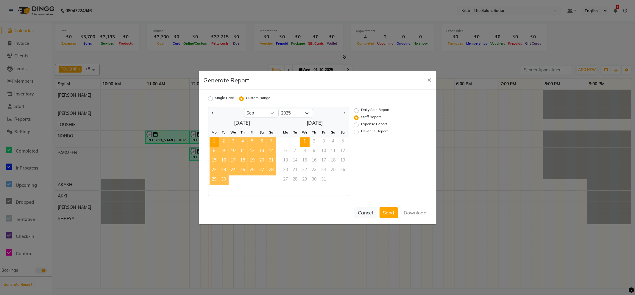
click at [307, 141] on span "1" at bounding box center [305, 143] width 10 height 10
click at [414, 214] on button "Download" at bounding box center [415, 213] width 30 height 11
click at [431, 78] on span "×" at bounding box center [430, 79] width 4 height 9
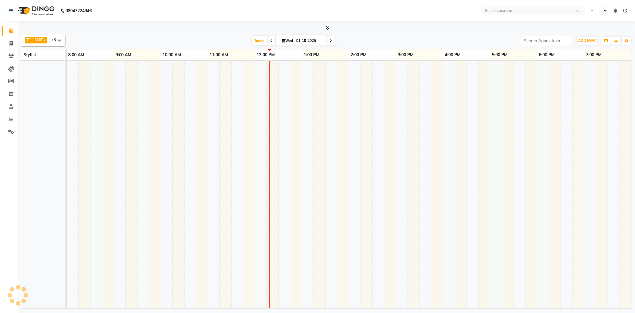
select select "en"
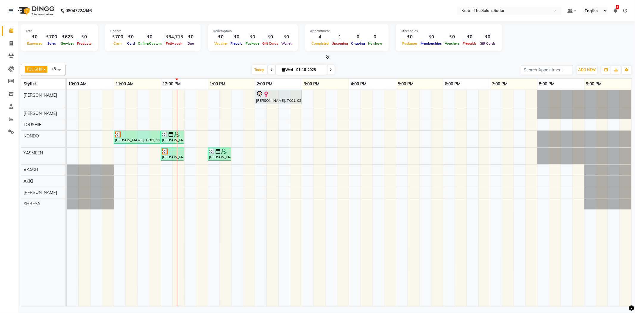
click at [188, 156] on div "Atmika Thakkar, TK01, 02:00 PM-03:00 PM, GLOBAL HAIR COLOR INOA Bhatia Mam, TK0…" at bounding box center [349, 198] width 565 height 216
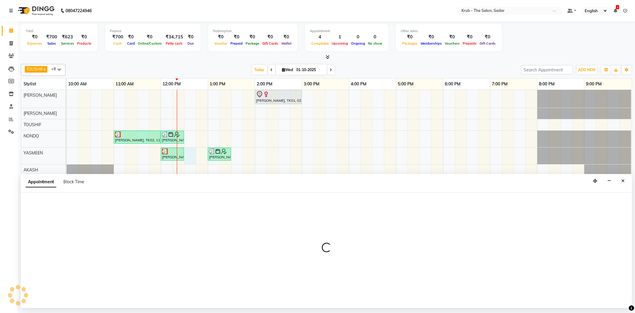
select select "24987"
select select "750"
select select "tentative"
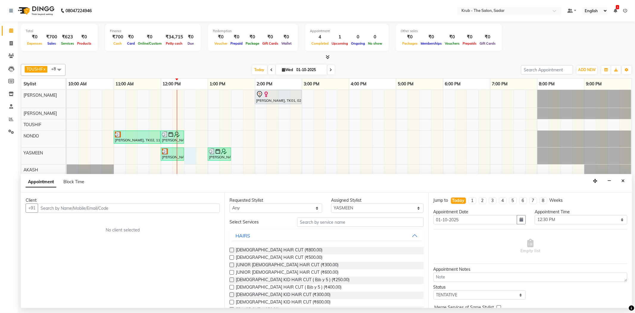
click at [103, 209] on input "text" at bounding box center [129, 208] width 182 height 9
click at [85, 221] on button "Pramod Budhraja 9096627777" at bounding box center [80, 221] width 84 height 10
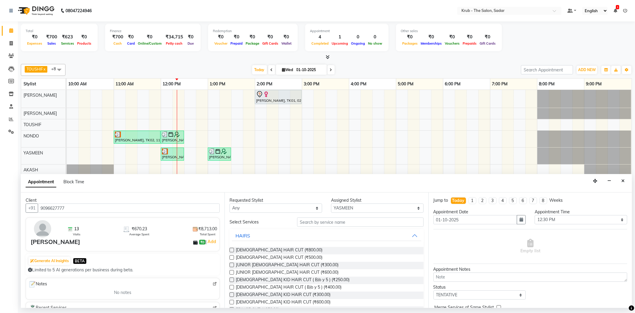
type input "9096627777"
click at [306, 225] on input "text" at bounding box center [360, 222] width 126 height 9
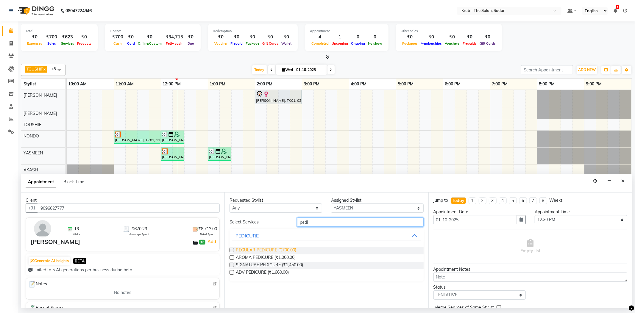
type input "pedi"
click at [269, 250] on span "REGULAR PEDICURE (₹700.00)" at bounding box center [266, 250] width 60 height 7
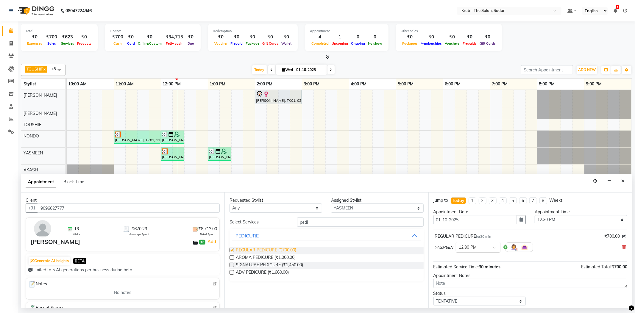
checkbox input "false"
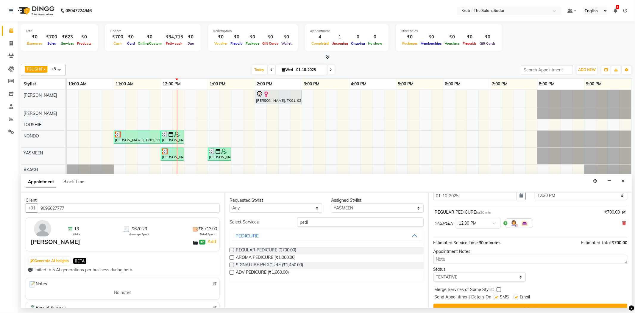
scroll to position [36, 0]
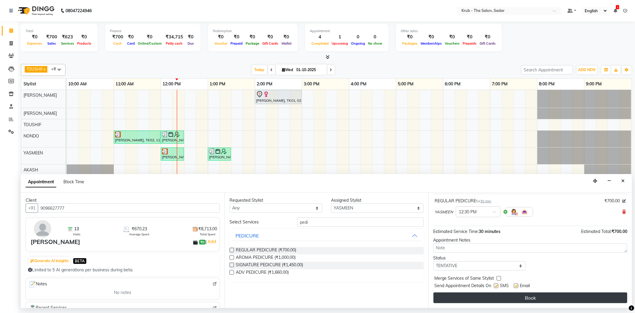
click at [494, 297] on button "Book" at bounding box center [531, 298] width 194 height 11
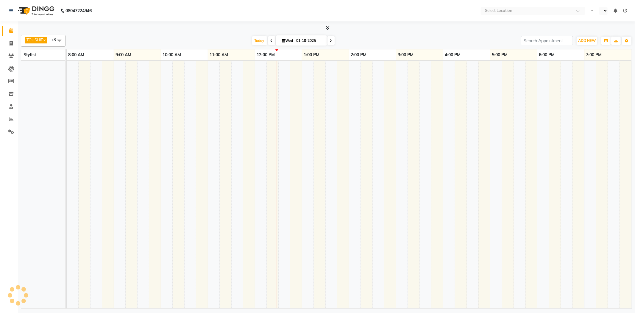
select select "en"
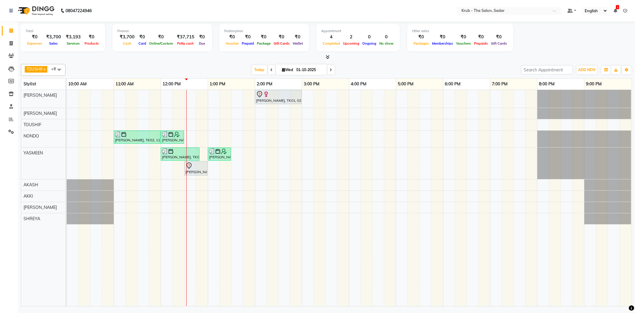
click at [217, 84] on link "1:00 PM" at bounding box center [217, 84] width 19 height 9
click at [263, 83] on link "2:00 PM" at bounding box center [264, 84] width 19 height 9
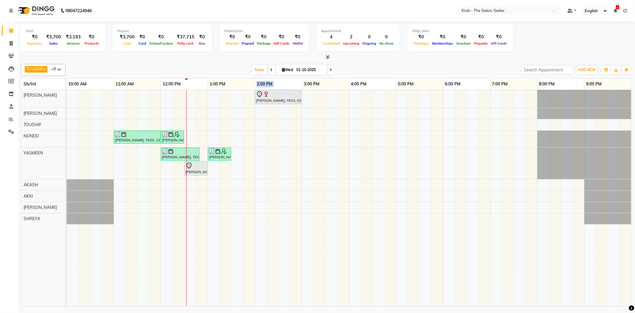
click at [263, 83] on link "2:00 PM" at bounding box center [264, 84] width 19 height 9
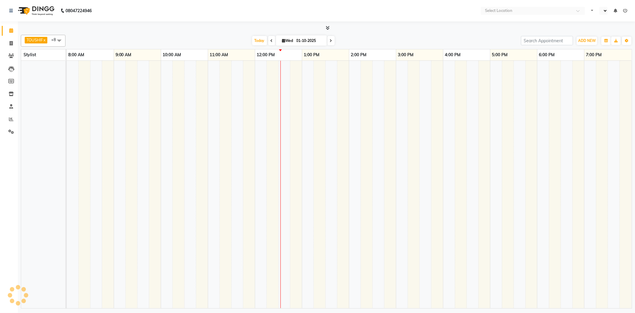
select select "en"
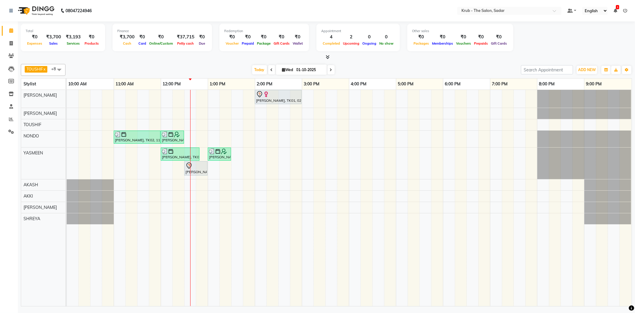
click at [271, 70] on icon at bounding box center [272, 70] width 2 height 4
type input "[DATE]"
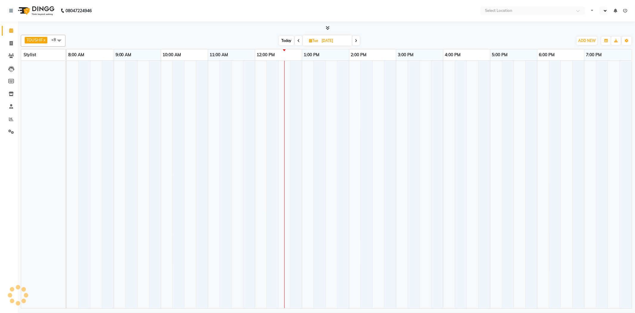
select select "en"
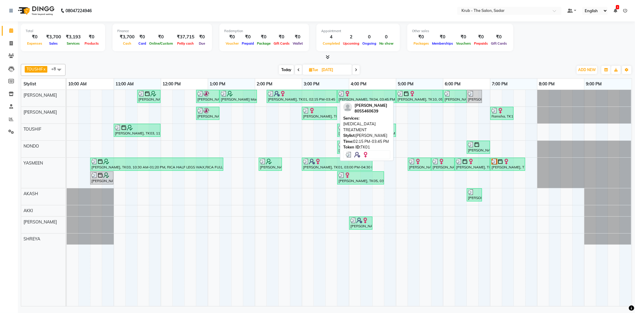
click at [300, 95] on div at bounding box center [302, 94] width 68 height 6
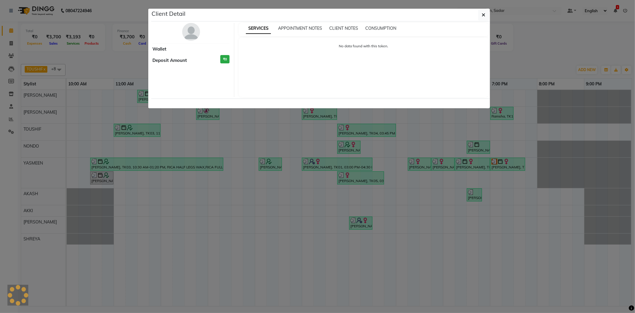
select select "3"
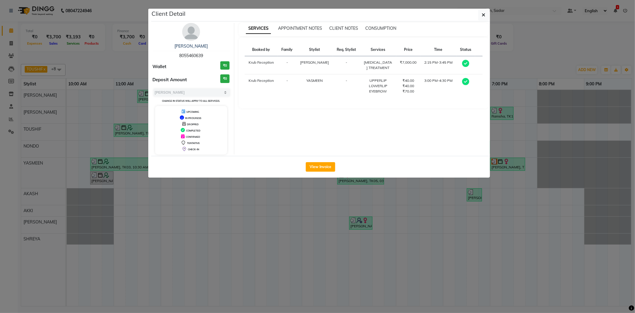
click at [190, 55] on span "8055460639" at bounding box center [191, 55] width 24 height 5
copy span "8055460639"
click at [484, 14] on icon "button" at bounding box center [484, 15] width 4 height 5
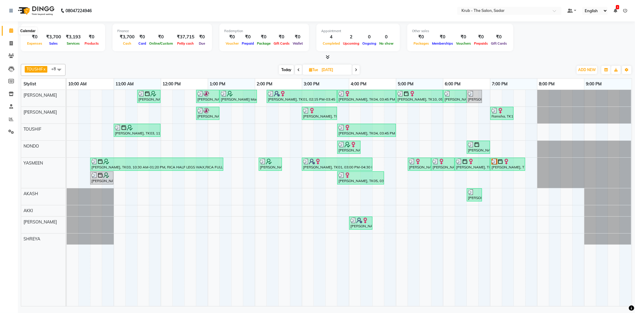
click at [11, 29] on icon at bounding box center [11, 30] width 4 height 4
click at [286, 70] on span "Today" at bounding box center [286, 69] width 15 height 9
type input "01-10-2025"
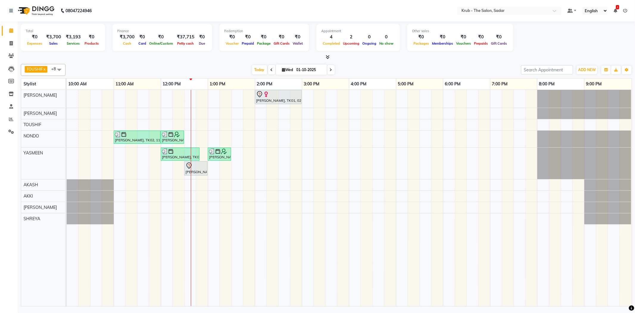
click at [193, 96] on div "Atmika Thakkar, TK01, 02:00 PM-03:00 PM, GLOBAL HAIR COLOR INOA Bhatia Mam, TK0…" at bounding box center [349, 198] width 565 height 216
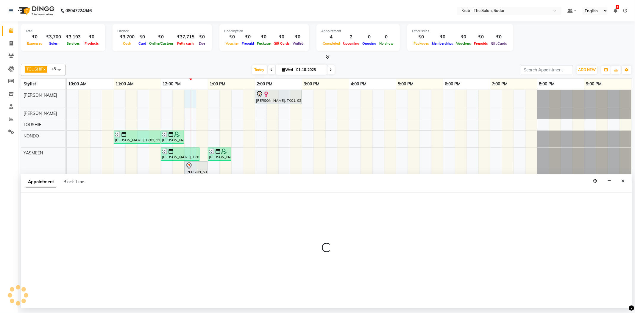
select select "24979"
select select "tentative"
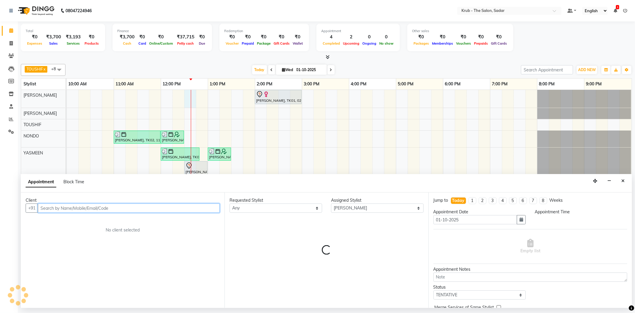
select select "750"
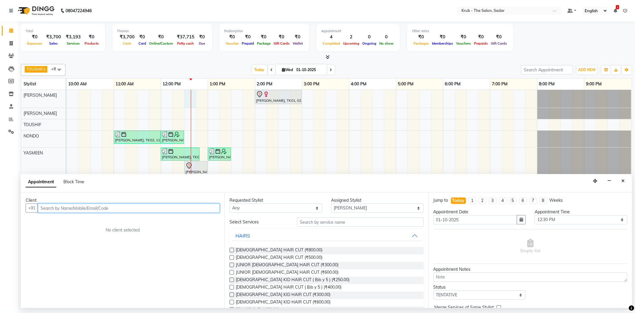
paste input "8055460639"
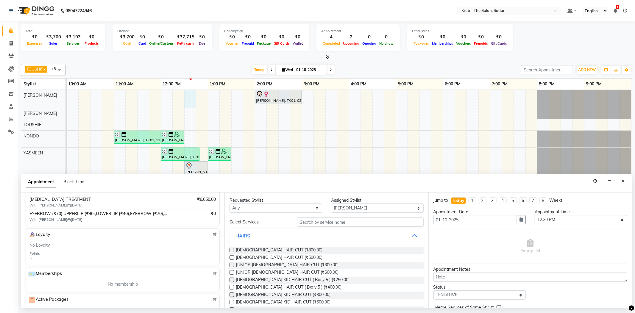
scroll to position [79, 0]
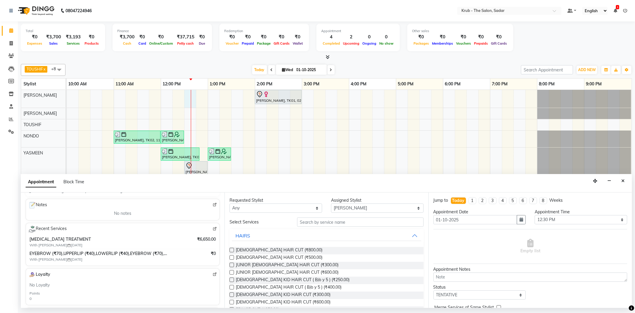
type input "8055460639"
click at [213, 229] on img at bounding box center [215, 229] width 4 height 4
click at [619, 177] on button "Close" at bounding box center [623, 181] width 9 height 9
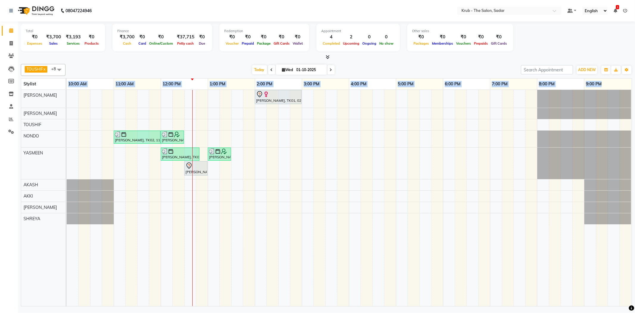
drag, startPoint x: 67, startPoint y: 84, endPoint x: 607, endPoint y: 85, distance: 539.6
click at [607, 85] on tr "10:00 AM 11:00 AM 12:00 PM 1:00 PM 2:00 PM 3:00 PM 4:00 PM 5:00 PM 6:00 PM 7:00…" at bounding box center [349, 84] width 565 height 11
click at [607, 85] on div "9:00 PM" at bounding box center [608, 84] width 47 height 11
click at [450, 84] on link "6:00 PM" at bounding box center [452, 84] width 19 height 9
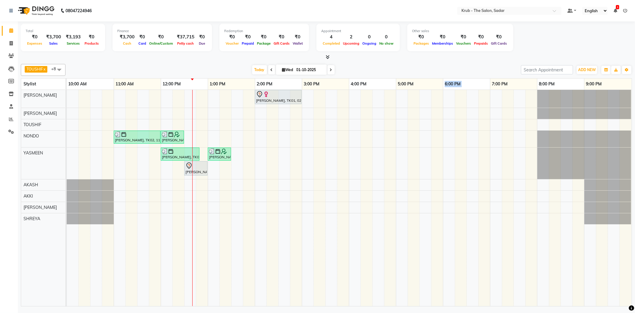
click at [450, 84] on link "6:00 PM" at bounding box center [452, 84] width 19 height 9
click at [468, 85] on div "6:00 PM" at bounding box center [466, 84] width 47 height 11
click at [404, 84] on link "5:00 PM" at bounding box center [405, 84] width 19 height 9
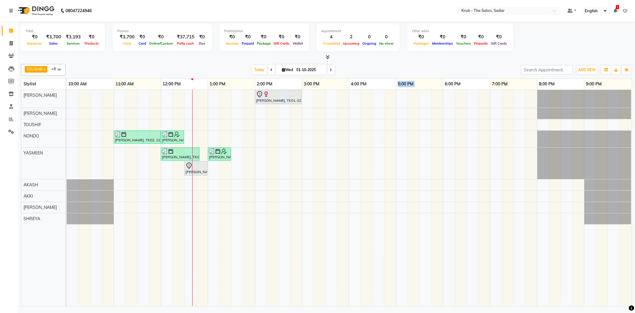
click at [404, 84] on link "5:00 PM" at bounding box center [405, 84] width 19 height 9
click at [418, 85] on div "5:00 PM" at bounding box center [419, 84] width 47 height 11
click at [401, 84] on link "5:00 PM" at bounding box center [405, 84] width 19 height 9
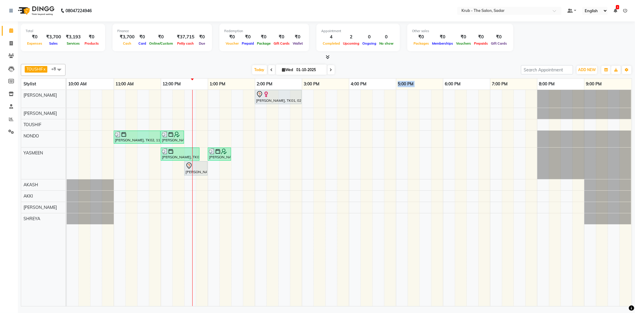
click at [401, 84] on link "5:00 PM" at bounding box center [405, 84] width 19 height 9
click at [429, 84] on div "5:00 PM" at bounding box center [419, 84] width 47 height 11
click at [402, 82] on link "5:00 PM" at bounding box center [405, 84] width 19 height 9
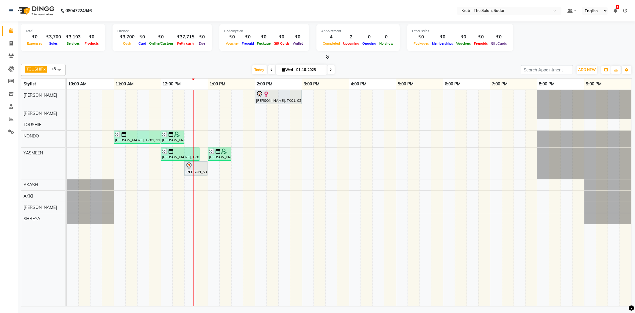
click at [269, 67] on span at bounding box center [271, 69] width 7 height 9
type input "[DATE]"
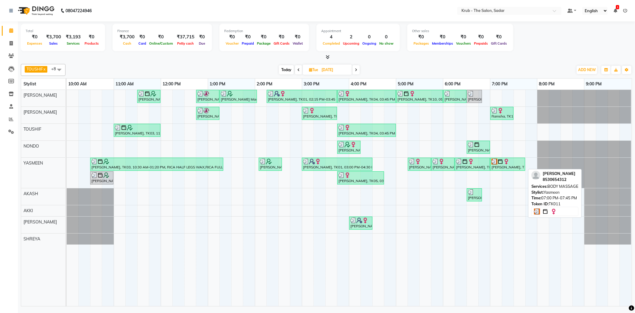
click at [511, 165] on div at bounding box center [508, 162] width 32 height 6
select select "3"
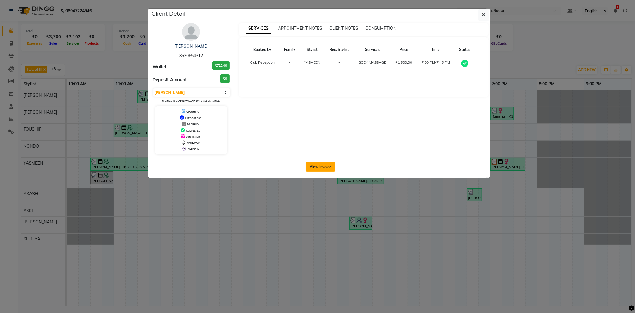
click at [324, 166] on button "View Invoice" at bounding box center [320, 167] width 29 height 10
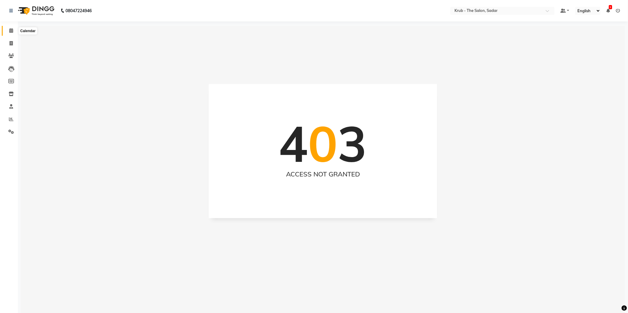
click at [9, 28] on icon at bounding box center [11, 30] width 4 height 4
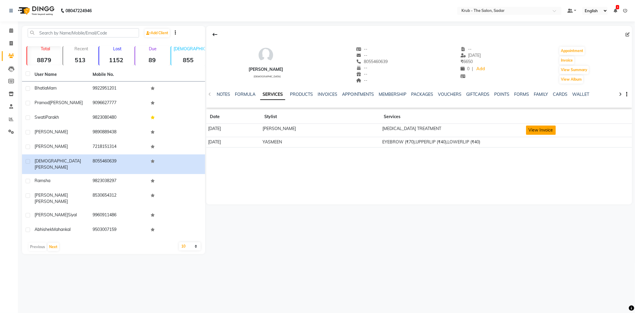
click at [536, 131] on button "View Invoice" at bounding box center [541, 130] width 30 height 9
